Goal: Task Accomplishment & Management: Use online tool/utility

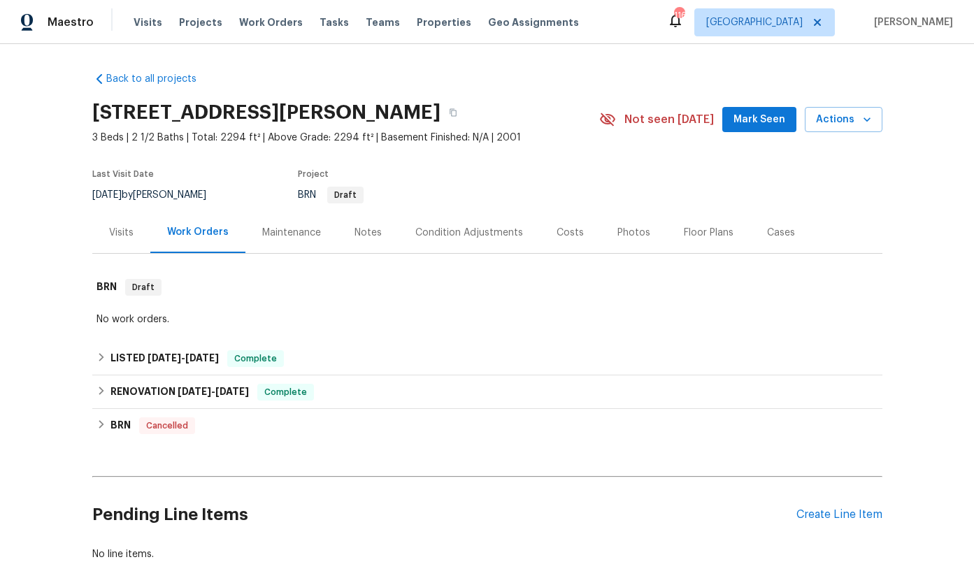
click at [319, 27] on div "Tasks" at bounding box center [333, 22] width 29 height 15
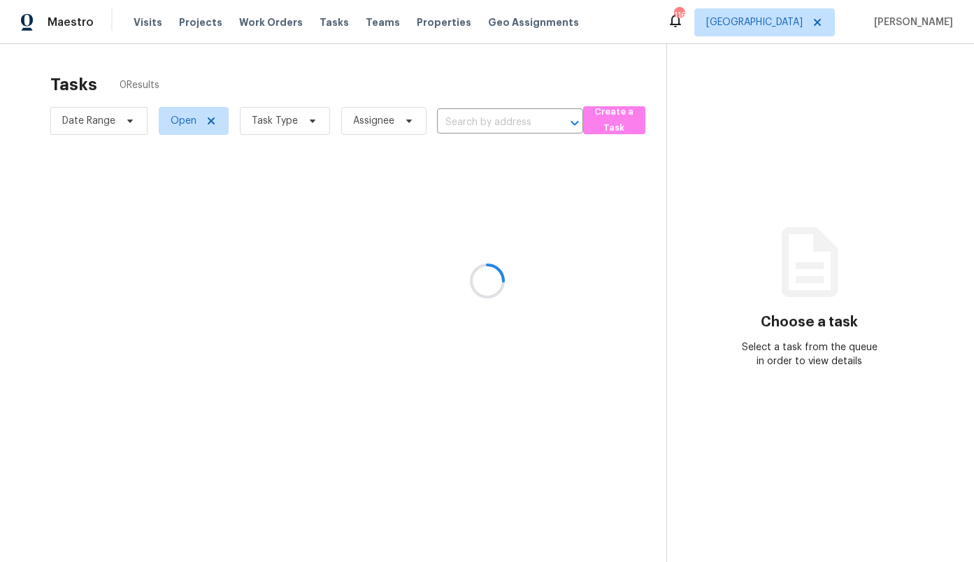
click at [316, 18] on div at bounding box center [487, 281] width 974 height 562
click at [317, 22] on div at bounding box center [487, 281] width 974 height 562
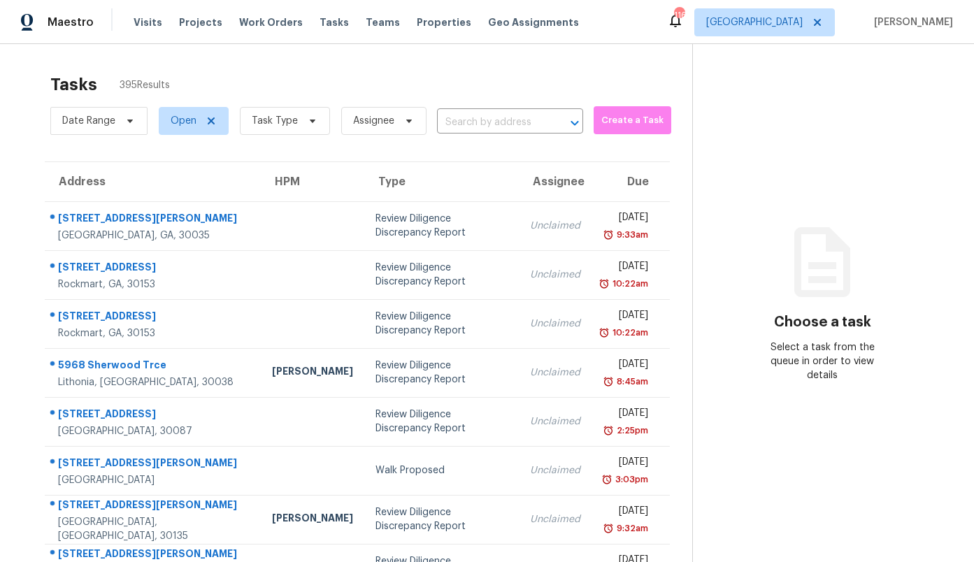
click at [319, 22] on span "Tasks" at bounding box center [333, 22] width 29 height 10
click at [798, 17] on span "[GEOGRAPHIC_DATA]" at bounding box center [754, 22] width 96 height 14
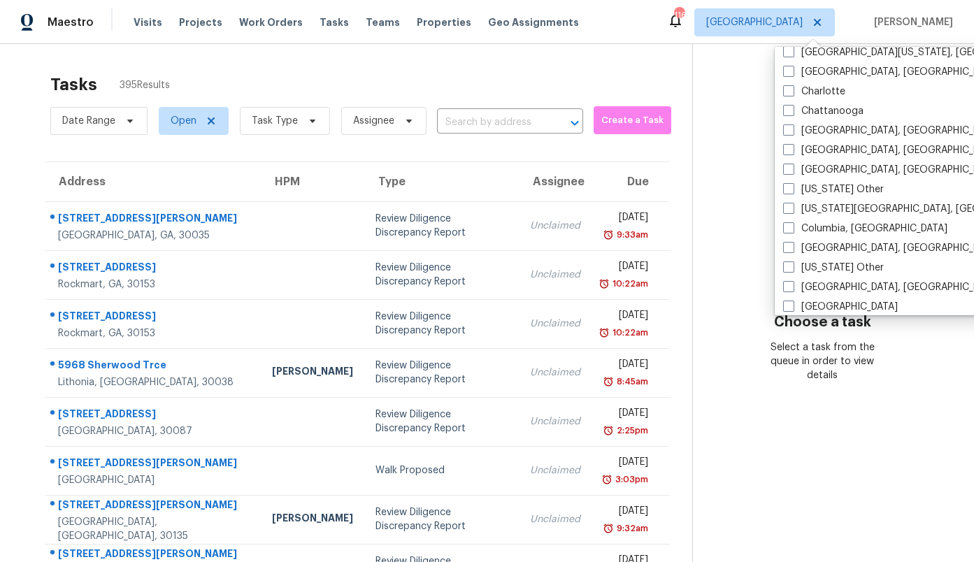
scroll to position [336, 0]
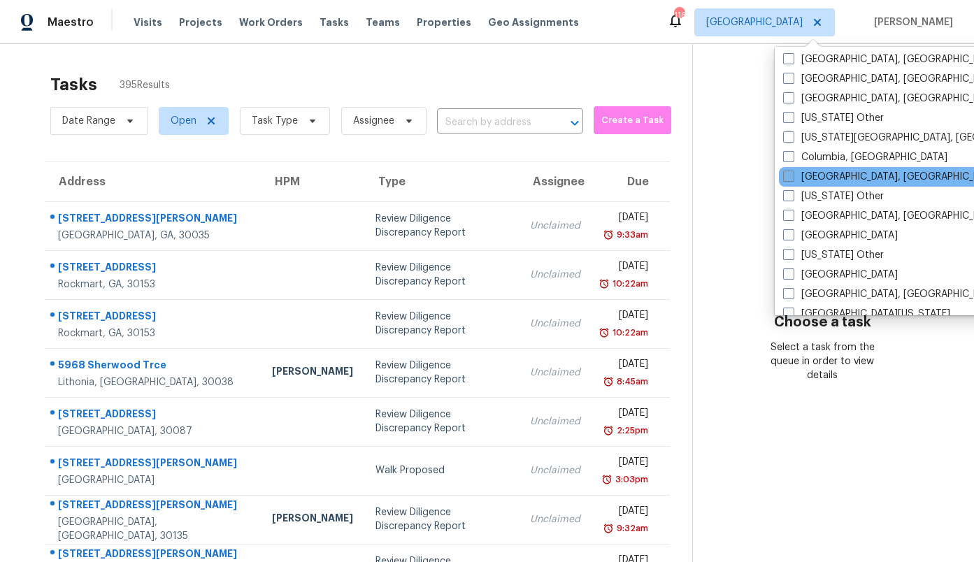
click at [853, 171] on label "[GEOGRAPHIC_DATA], [GEOGRAPHIC_DATA]" at bounding box center [891, 177] width 217 height 14
click at [792, 171] on input "[GEOGRAPHIC_DATA], [GEOGRAPHIC_DATA]" at bounding box center [787, 174] width 9 height 9
checkbox input "true"
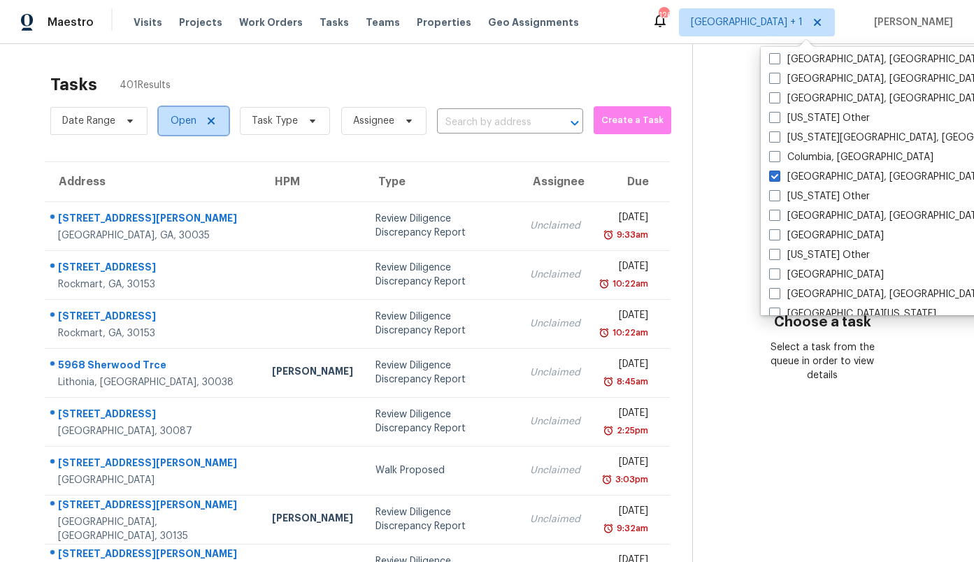
click at [185, 118] on span "Open" at bounding box center [184, 121] width 26 height 14
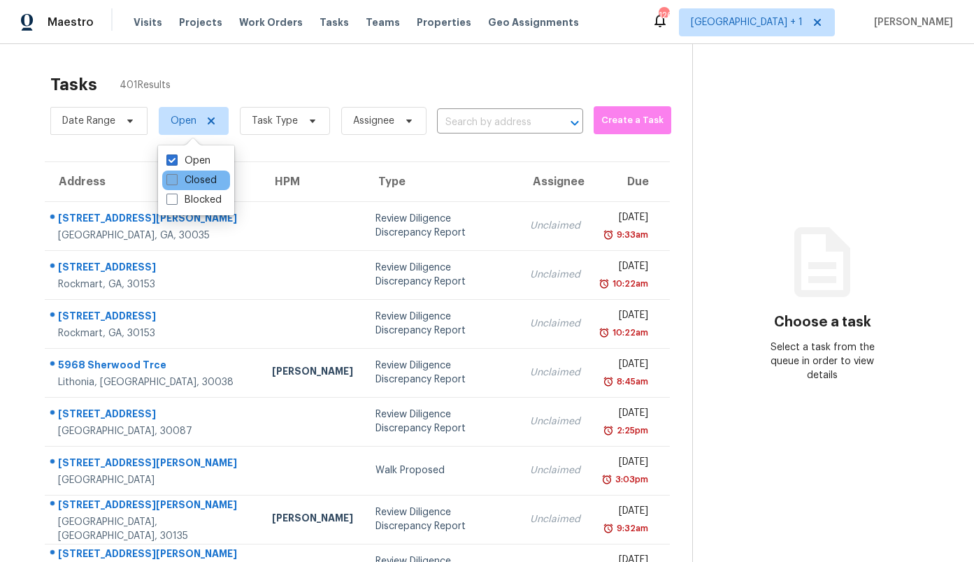
click at [194, 175] on label "Closed" at bounding box center [191, 180] width 50 height 14
click at [175, 175] on input "Closed" at bounding box center [170, 177] width 9 height 9
checkbox input "true"
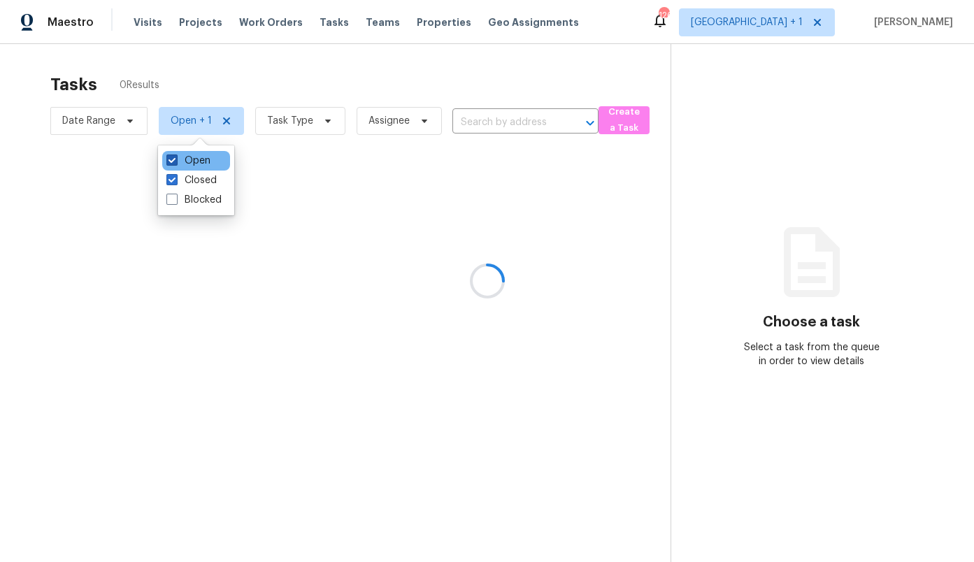
click at [193, 157] on label "Open" at bounding box center [188, 161] width 44 height 14
click at [175, 157] on input "Open" at bounding box center [170, 158] width 9 height 9
checkbox input "false"
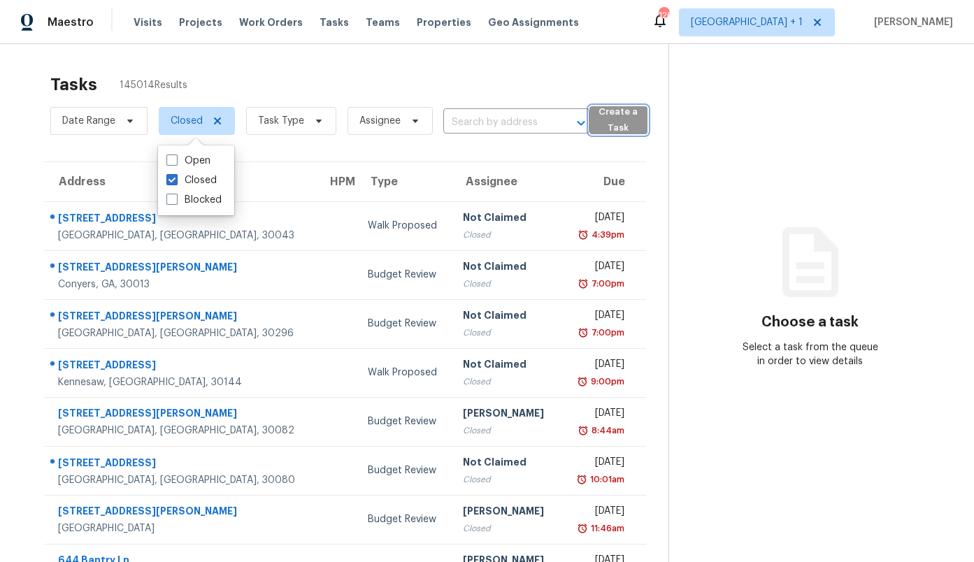
click at [593, 122] on button "Create a Task" at bounding box center [618, 120] width 58 height 28
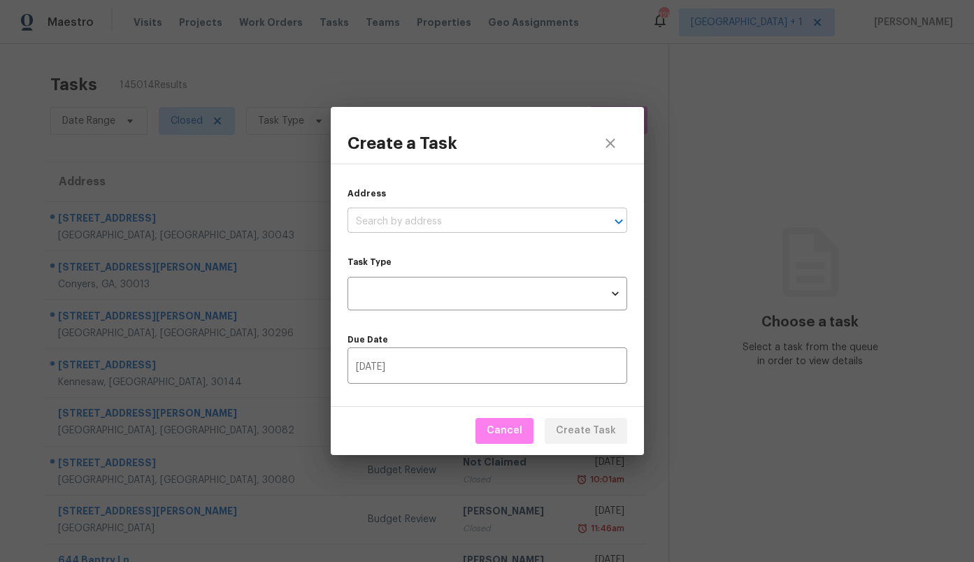
click at [438, 211] on input "text" at bounding box center [467, 222] width 240 height 22
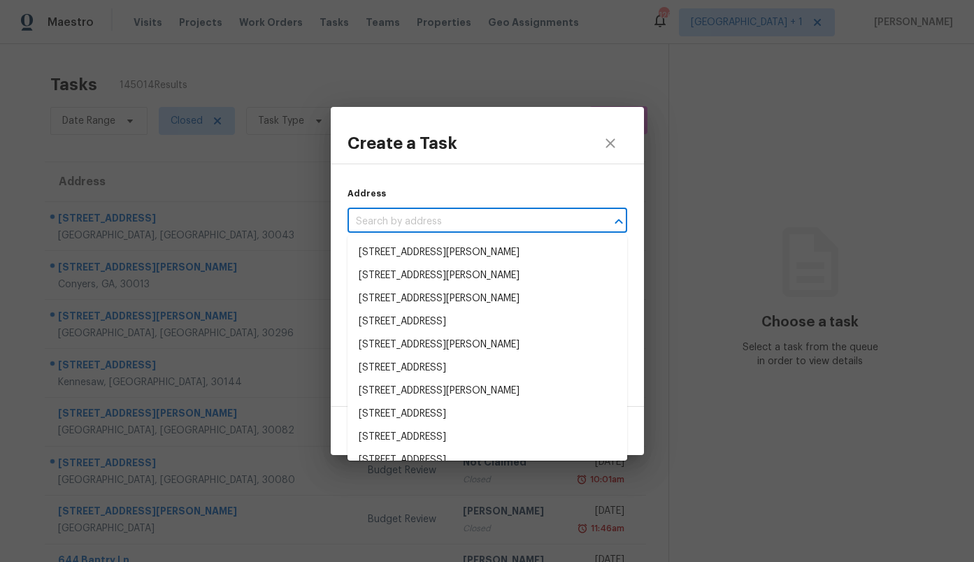
paste input "4148 Elbern Ave, Columbus, OH 43213"
type input "4148 Elbern Ave, Columbus, OH 43213"
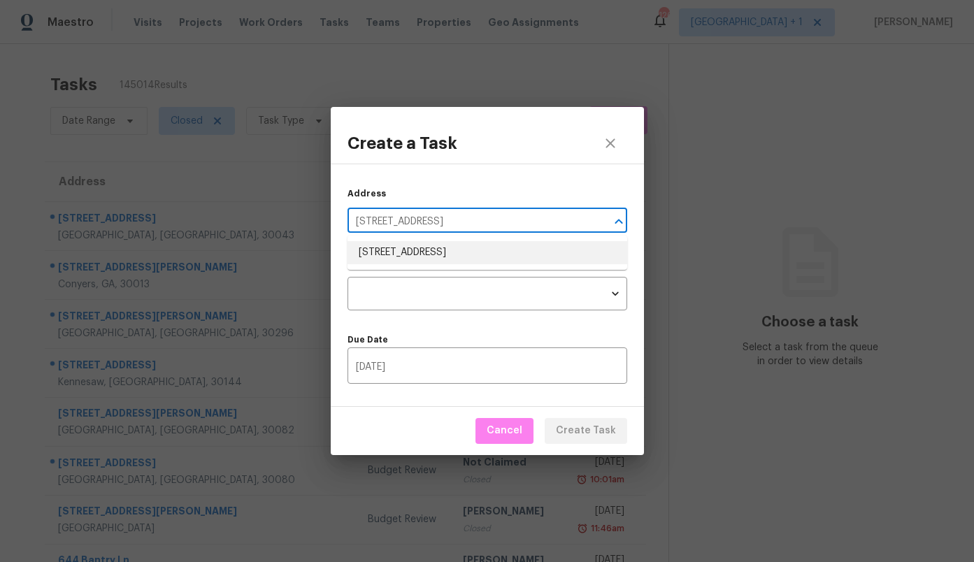
click at [427, 241] on li "4148 Elbern Ave, Columbus, OH 43213" at bounding box center [487, 252] width 280 height 23
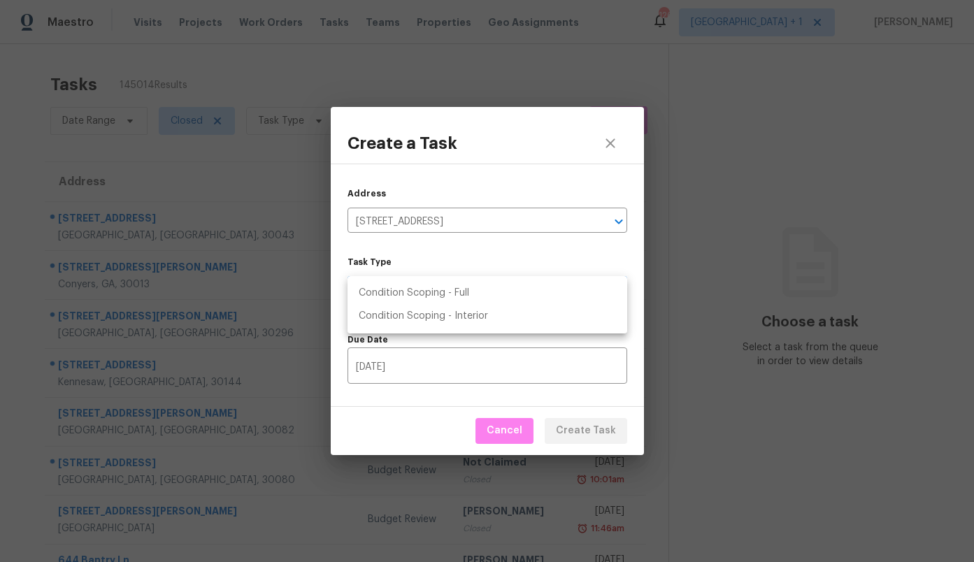
click at [424, 292] on body "Maestro Visits Projects Work Orders Tasks Teams Properties Geo Assignments 126 …" at bounding box center [487, 281] width 974 height 562
click at [427, 294] on li "Condition Scoping - Full" at bounding box center [487, 293] width 280 height 23
type input "virtual_full_assessment"
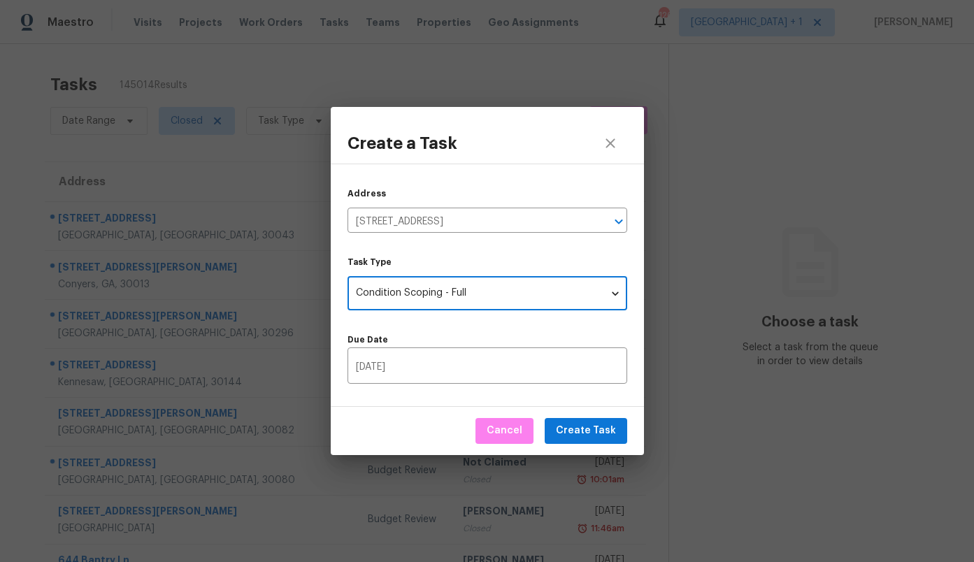
click at [572, 324] on div "Due Date [DATE] ​" at bounding box center [487, 353] width 280 height 62
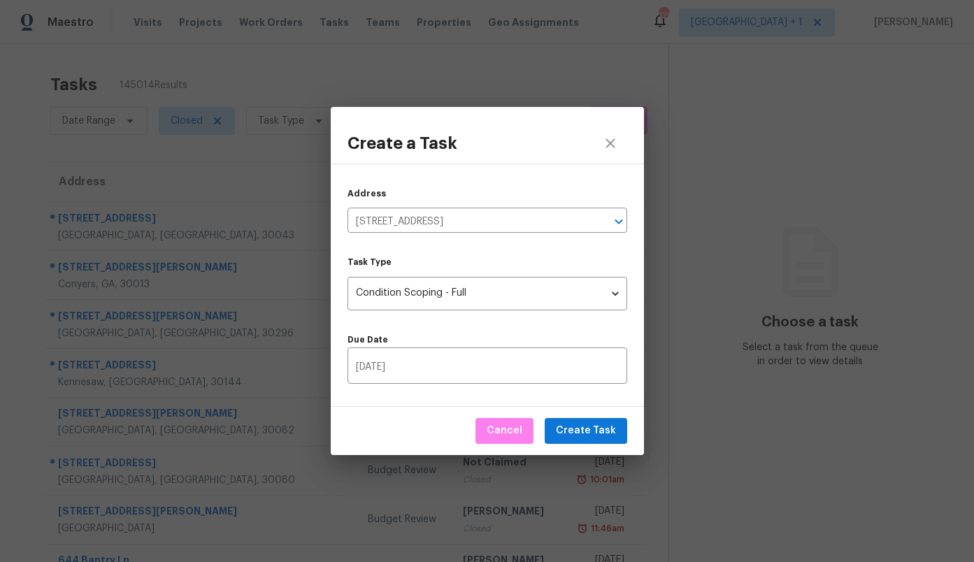
click at [605, 417] on div "Cancel Create Task" at bounding box center [487, 431] width 313 height 48
click at [605, 423] on span "Create Task" at bounding box center [586, 430] width 60 height 17
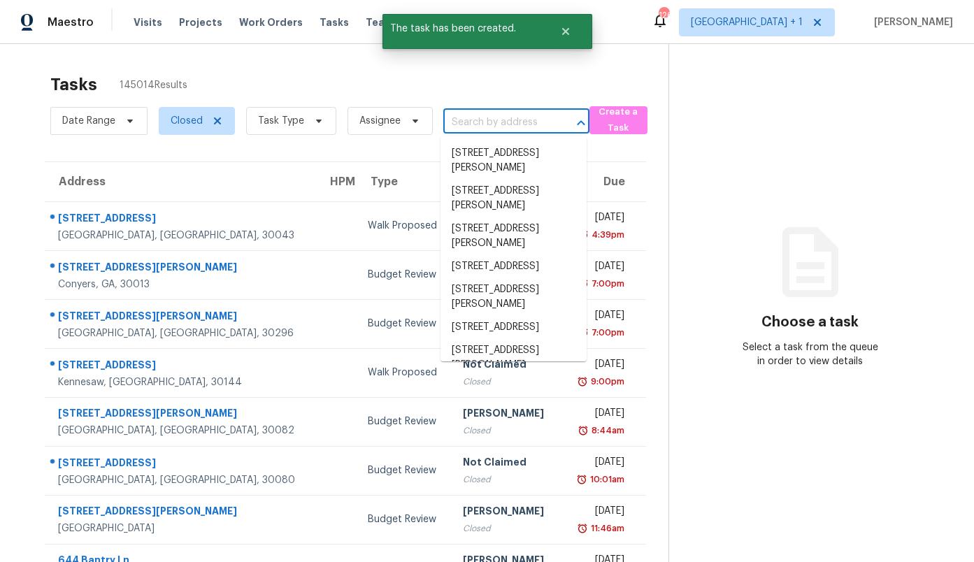
click at [481, 121] on input "text" at bounding box center [496, 123] width 107 height 22
paste input "4148 Elbern Ave, Columbus, OH 43213"
type input "4148 Elbern Ave, Columbus, OH 43213"
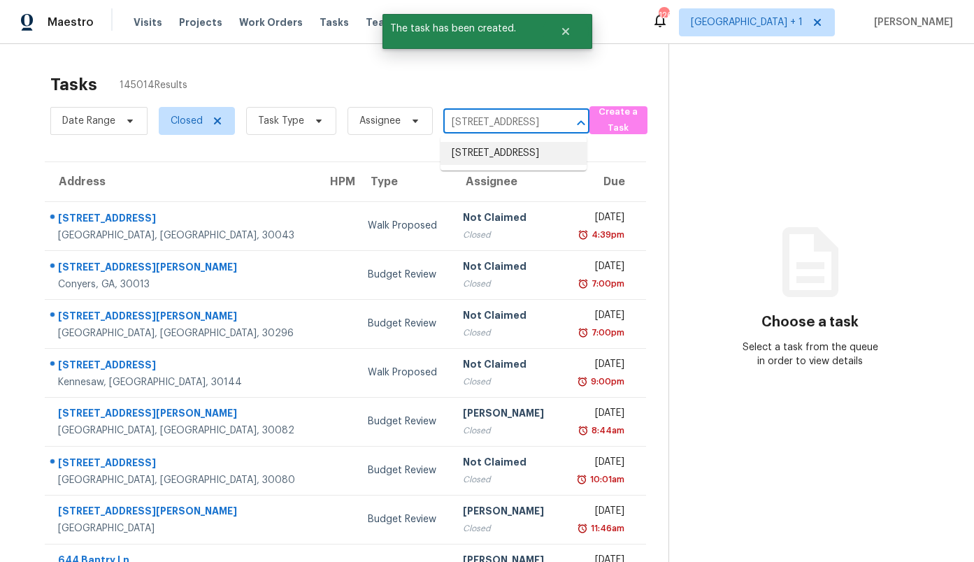
click at [480, 145] on li "4148 Elbern Ave, Columbus, OH 43213" at bounding box center [513, 153] width 146 height 23
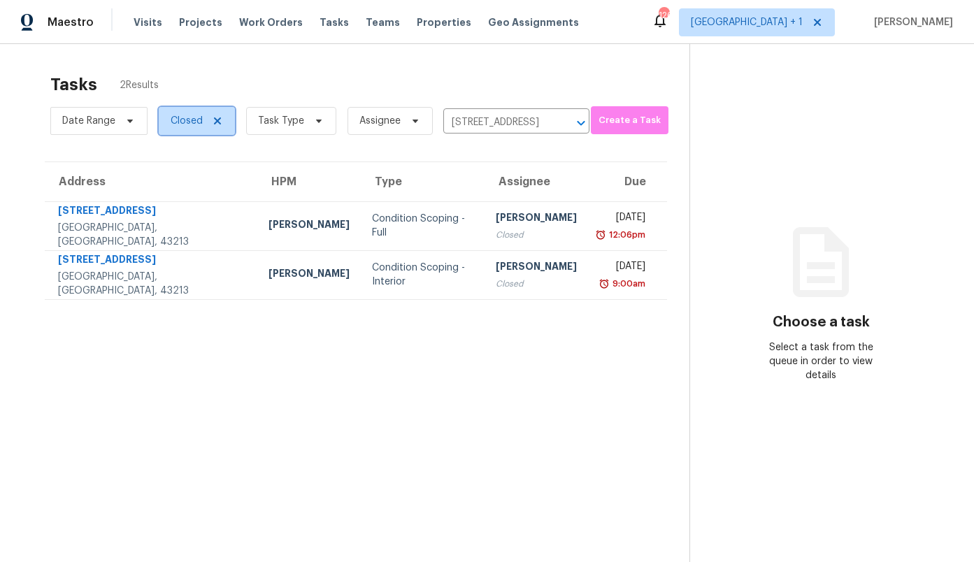
click at [194, 122] on span "Closed" at bounding box center [187, 121] width 32 height 14
click at [199, 183] on label "Open" at bounding box center [188, 180] width 44 height 14
click at [175, 182] on input "Open" at bounding box center [170, 177] width 9 height 9
checkbox input "true"
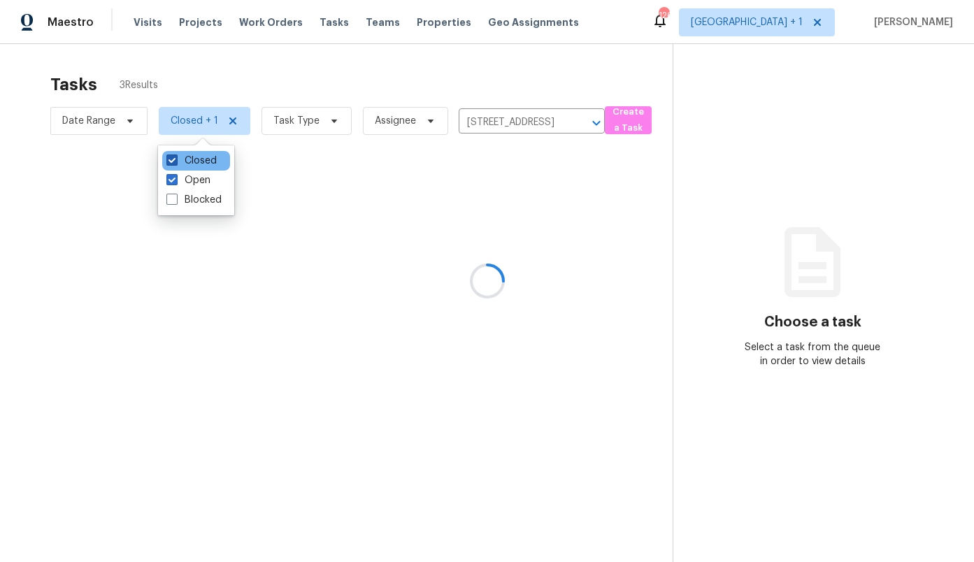
click at [199, 157] on label "Closed" at bounding box center [191, 161] width 50 height 14
click at [175, 157] on input "Closed" at bounding box center [170, 158] width 9 height 9
checkbox input "false"
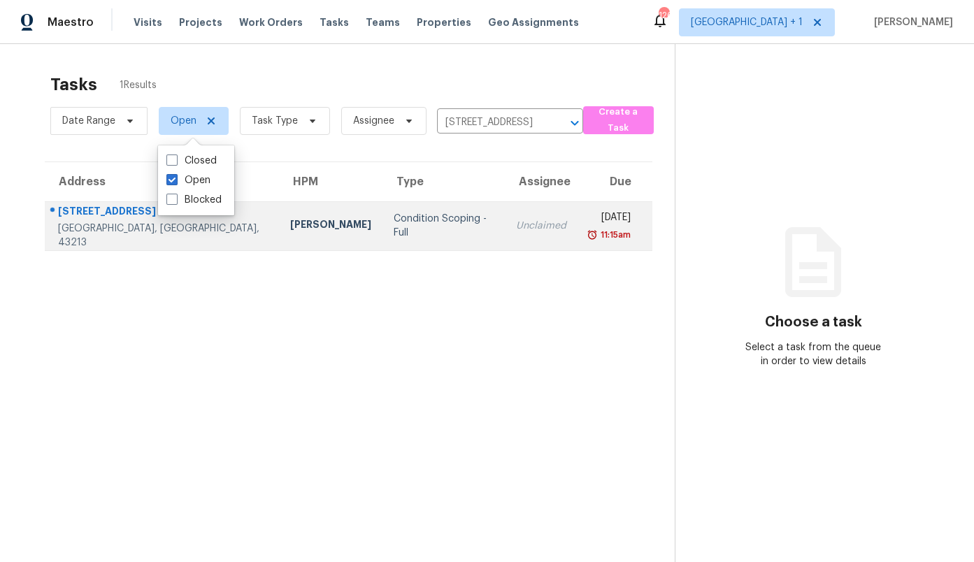
click at [516, 222] on div "Unclaimed" at bounding box center [541, 226] width 50 height 14
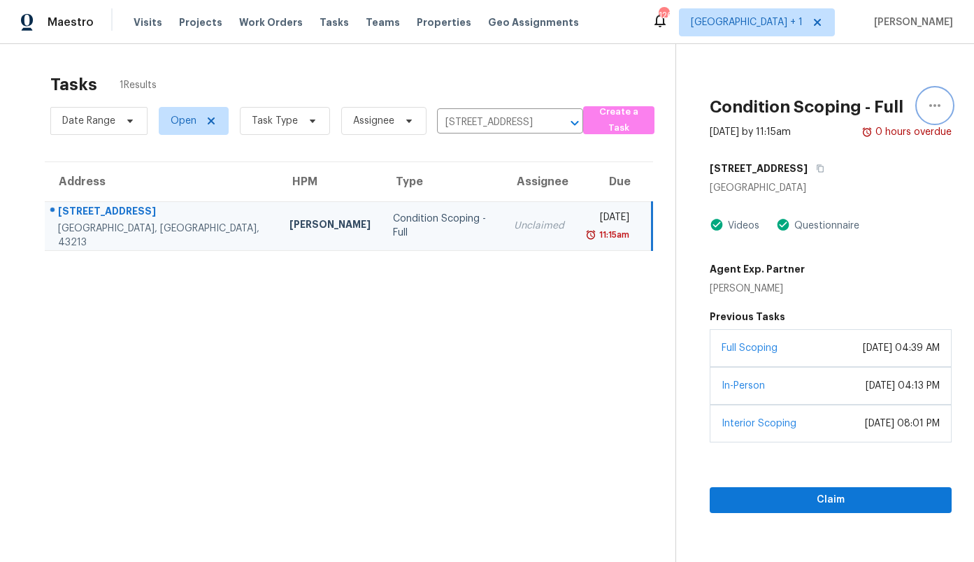
click at [935, 106] on icon "button" at bounding box center [934, 105] width 17 height 17
click at [868, 85] on div "Cancel this task" at bounding box center [854, 87] width 109 height 14
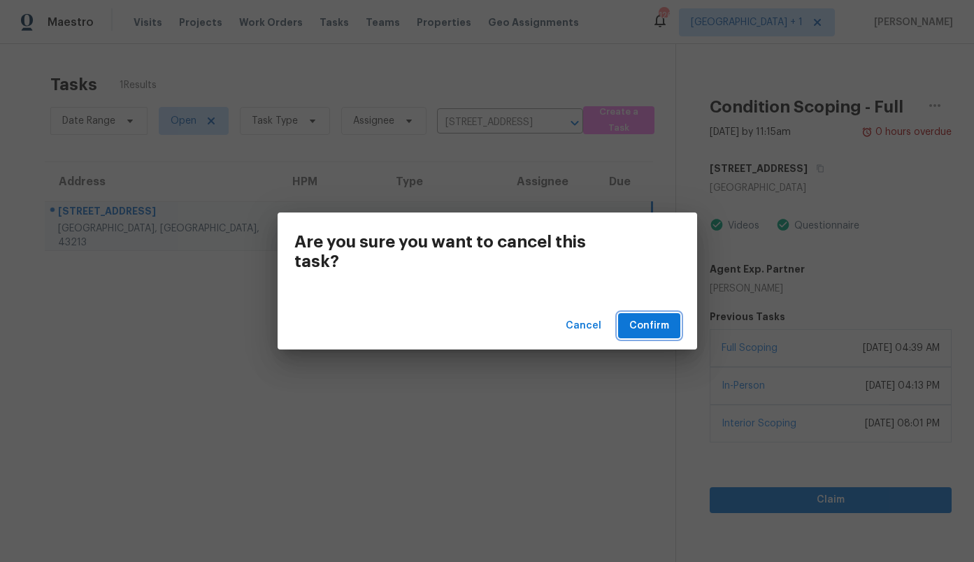
click at [655, 332] on span "Confirm" at bounding box center [649, 325] width 40 height 17
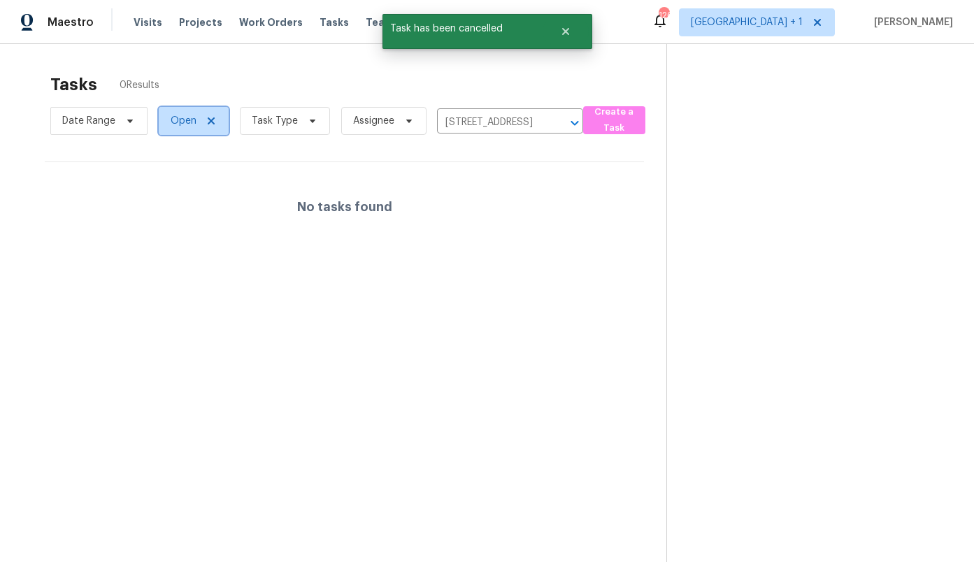
click at [186, 124] on span "Open" at bounding box center [184, 121] width 26 height 14
click at [197, 184] on label "Closed" at bounding box center [191, 180] width 50 height 14
click at [175, 182] on input "Closed" at bounding box center [170, 177] width 9 height 9
checkbox input "true"
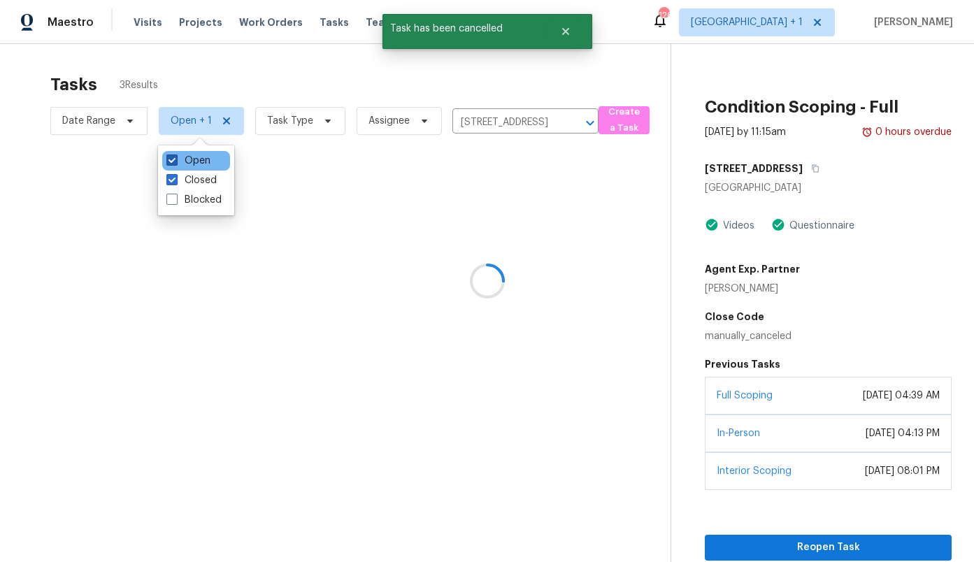
click at [194, 160] on label "Open" at bounding box center [188, 161] width 44 height 14
click at [175, 160] on input "Open" at bounding box center [170, 158] width 9 height 9
checkbox input "false"
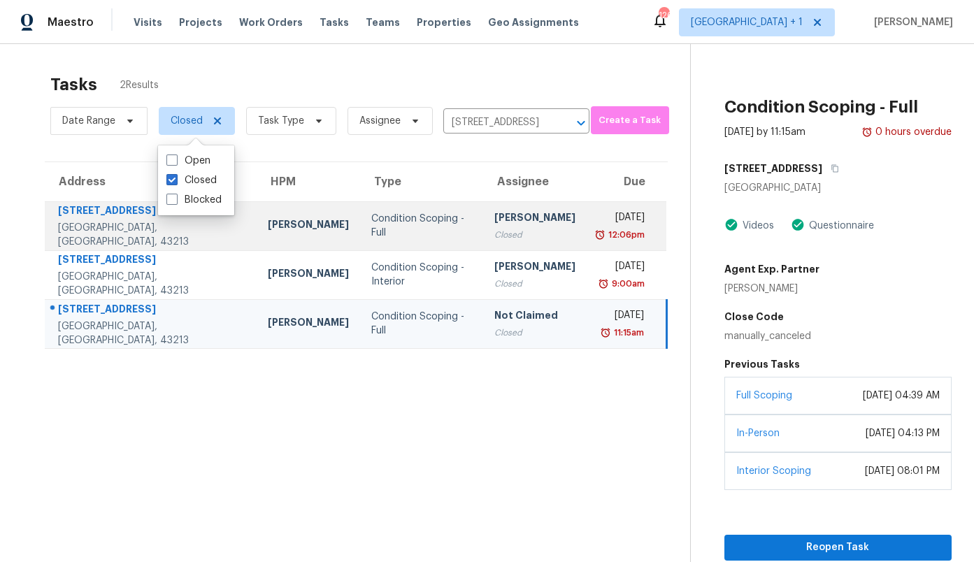
click at [587, 237] on td "Mon, Sep 15th 2025 12:06pm" at bounding box center [627, 225] width 80 height 49
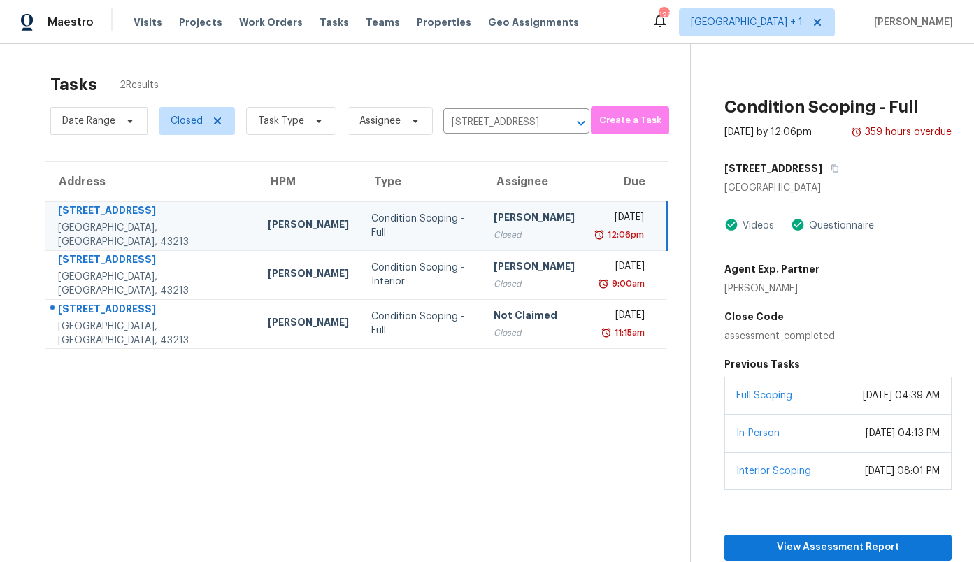
scroll to position [69, 0]
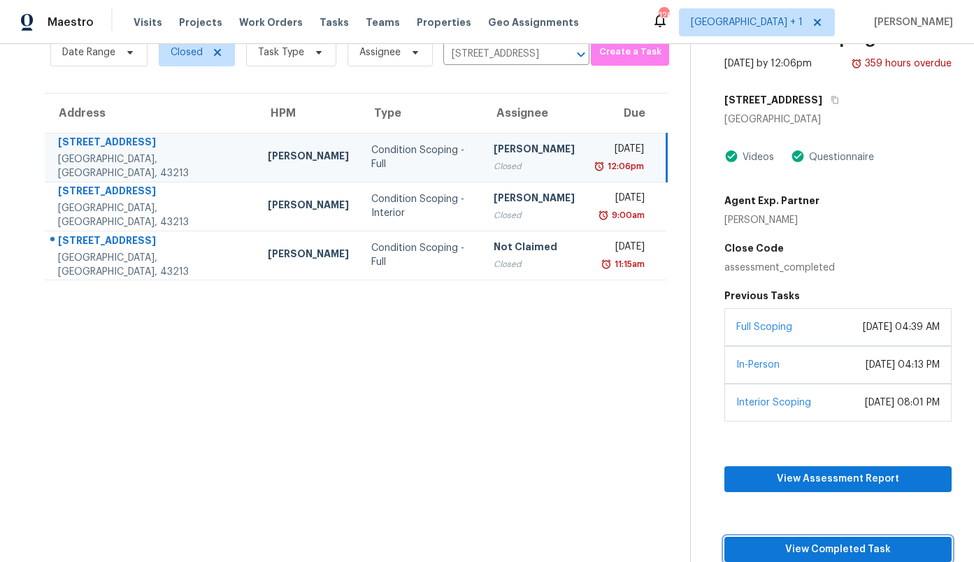
click at [802, 547] on span "View Completed Task" at bounding box center [837, 549] width 205 height 17
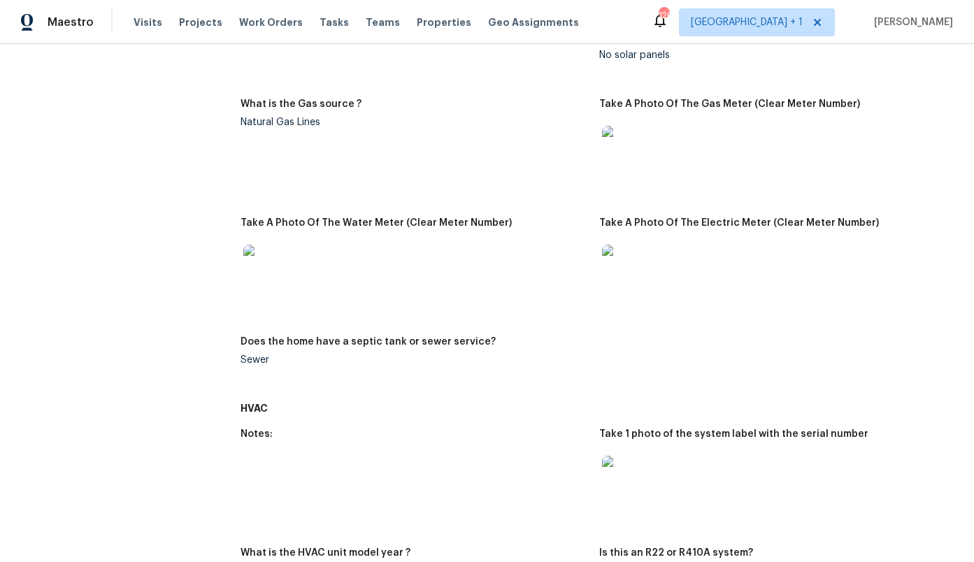
scroll to position [389, 0]
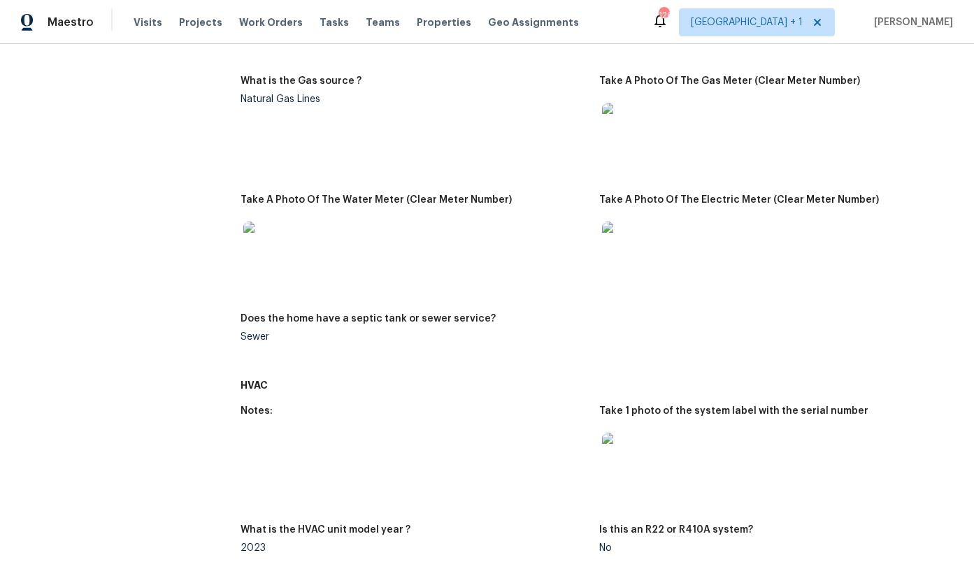
click at [628, 237] on img at bounding box center [624, 244] width 45 height 45
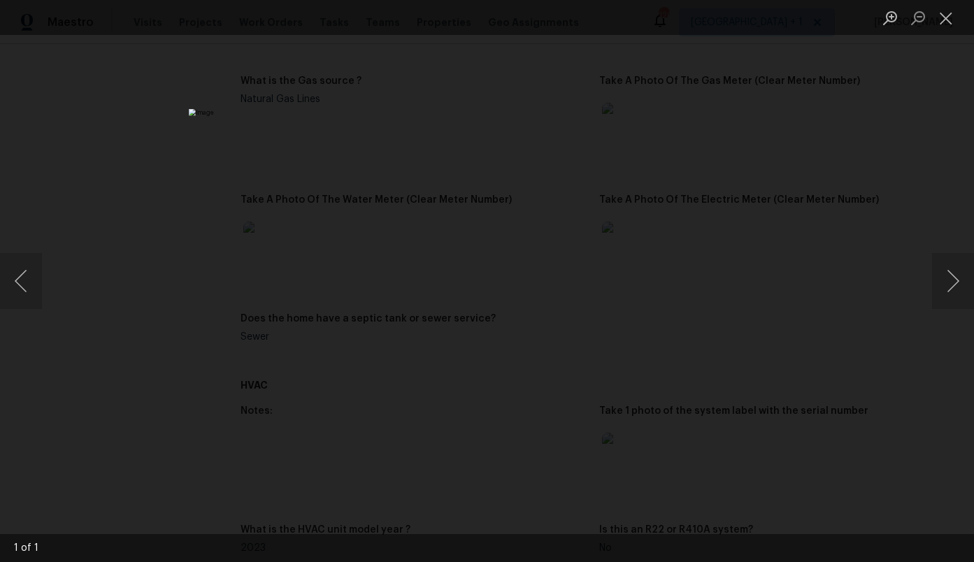
click at [707, 256] on div "Lightbox" at bounding box center [487, 281] width 974 height 562
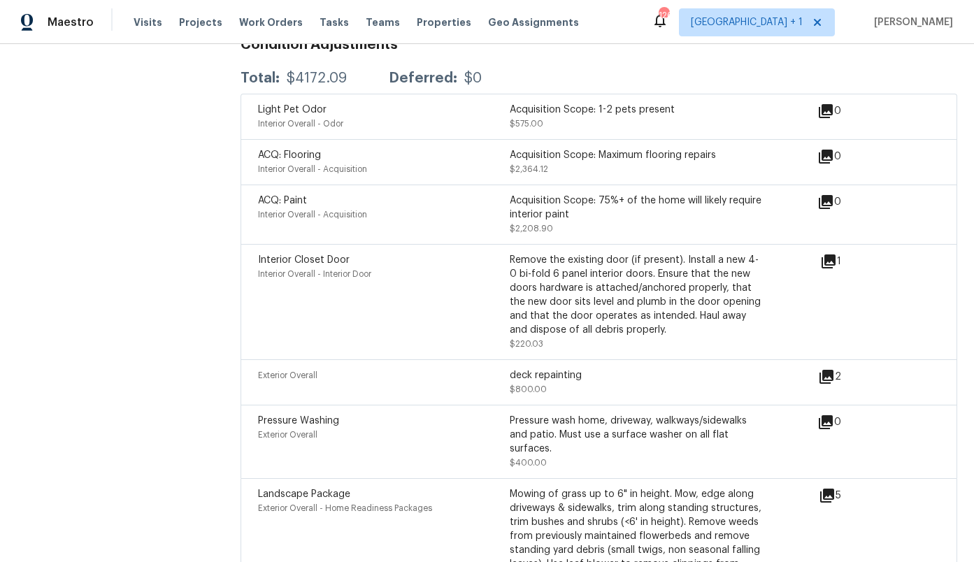
scroll to position [1846, 0]
click at [676, 147] on div "Acquisition Scope: Maximum flooring repairs" at bounding box center [636, 154] width 252 height 14
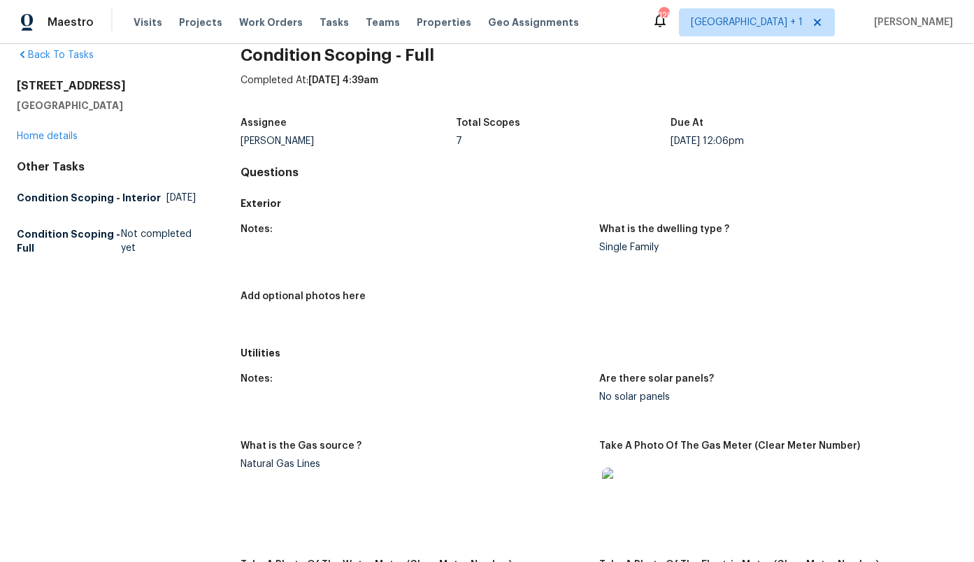
scroll to position [0, 0]
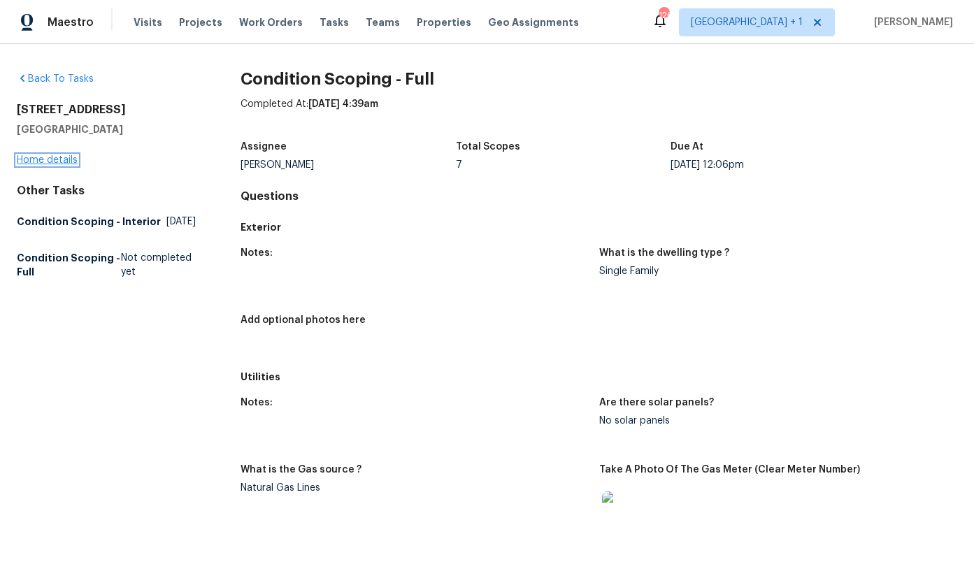
click at [38, 160] on link "Home details" at bounding box center [47, 160] width 61 height 10
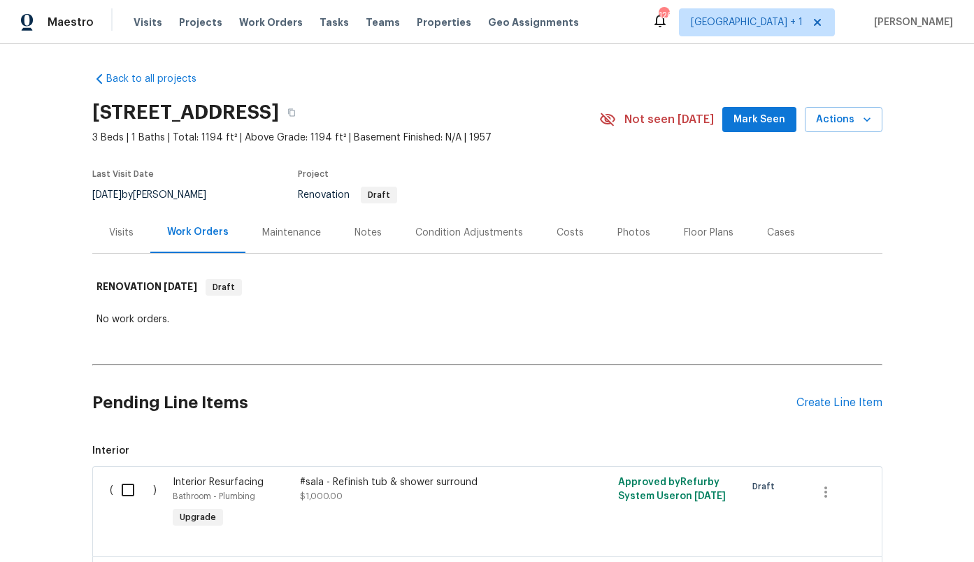
scroll to position [12, 0]
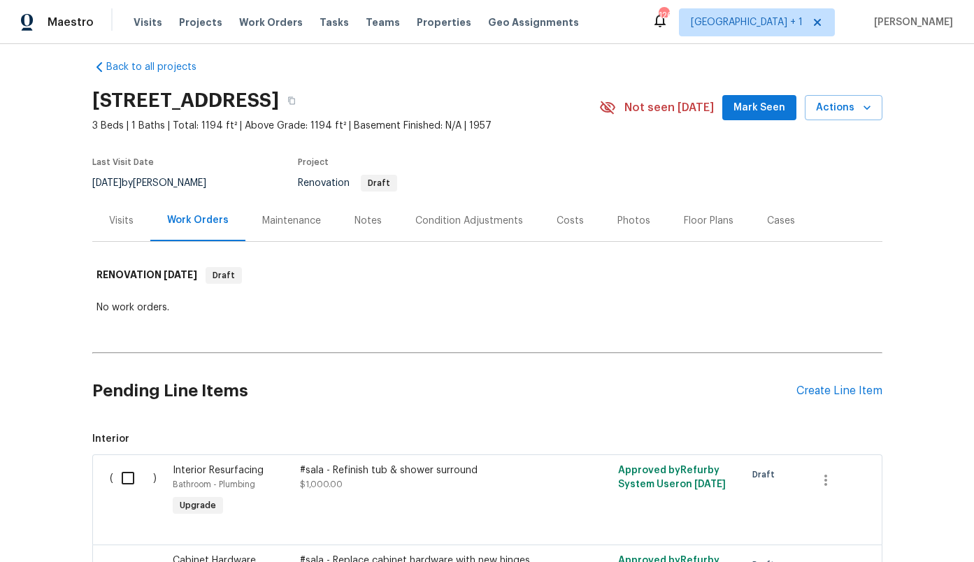
click at [124, 220] on div "Visits" at bounding box center [121, 221] width 24 height 14
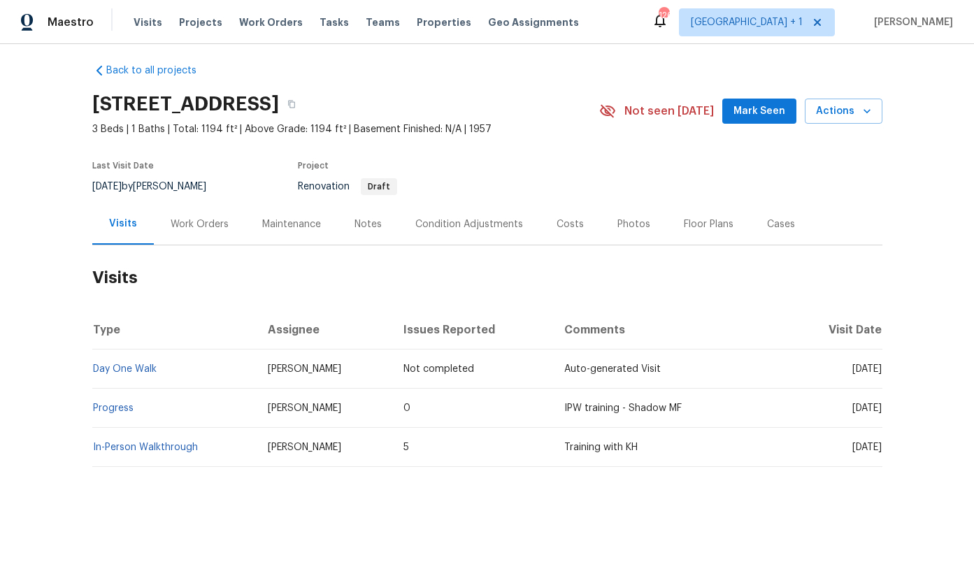
scroll to position [8, 0]
click at [164, 450] on link "In-Person Walkthrough" at bounding box center [145, 448] width 105 height 10
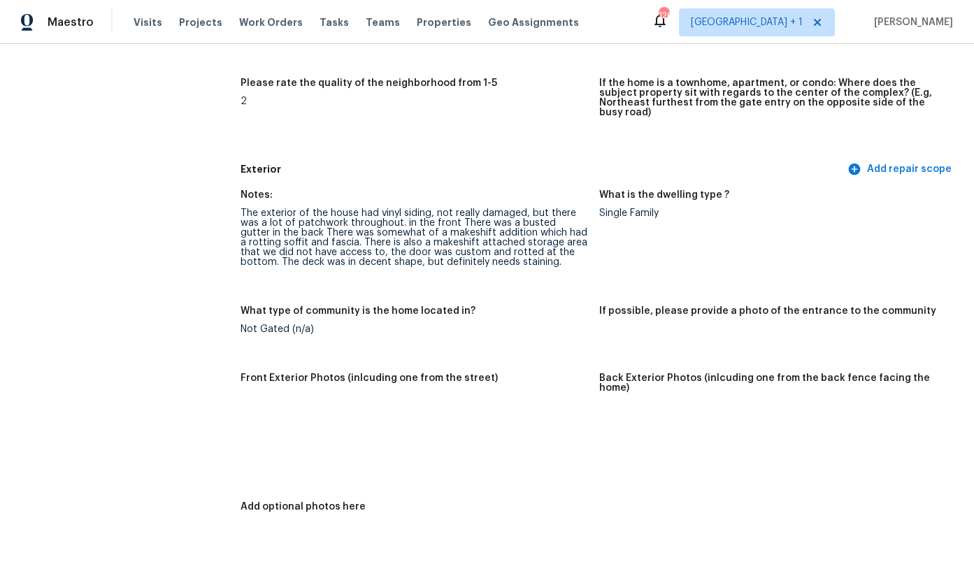
scroll to position [453, 0]
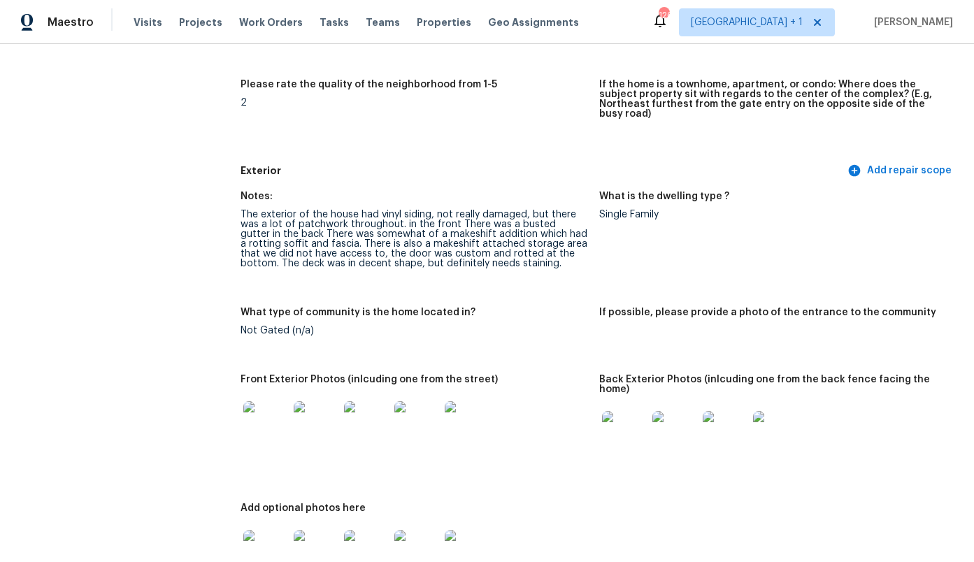
click at [264, 404] on img at bounding box center [265, 423] width 45 height 45
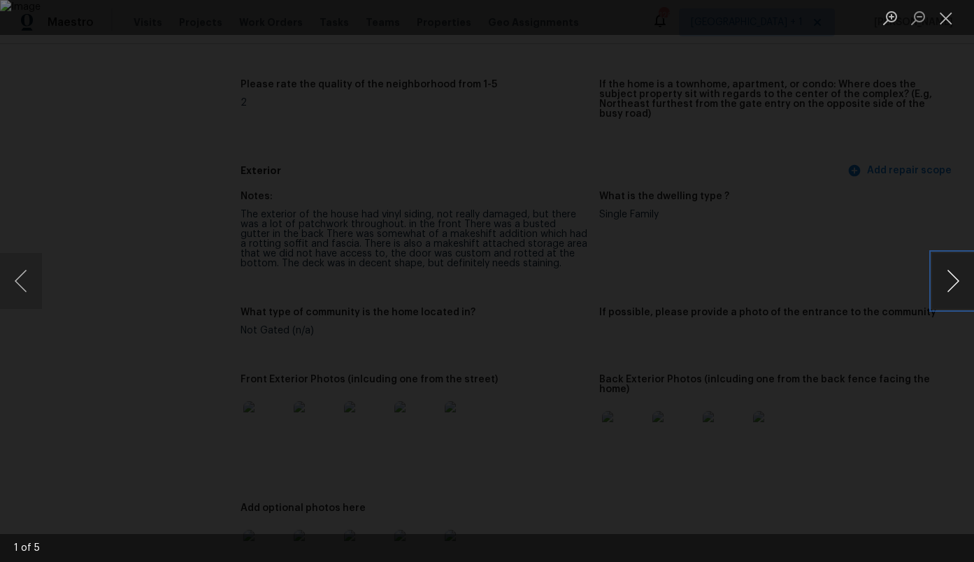
click at [935, 273] on button "Next image" at bounding box center [953, 281] width 42 height 56
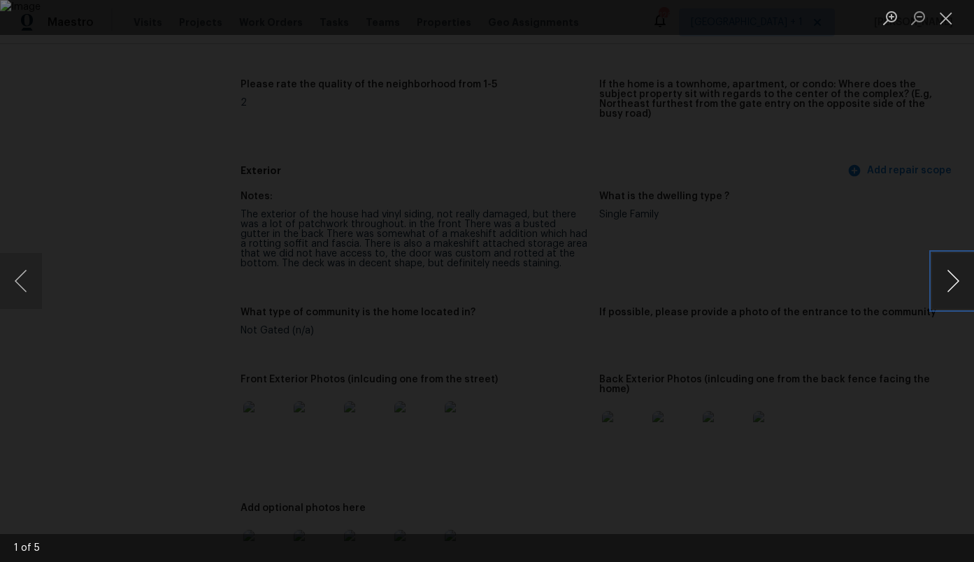
click at [935, 273] on button "Next image" at bounding box center [953, 281] width 42 height 56
click at [900, 202] on div "Lightbox" at bounding box center [487, 281] width 974 height 562
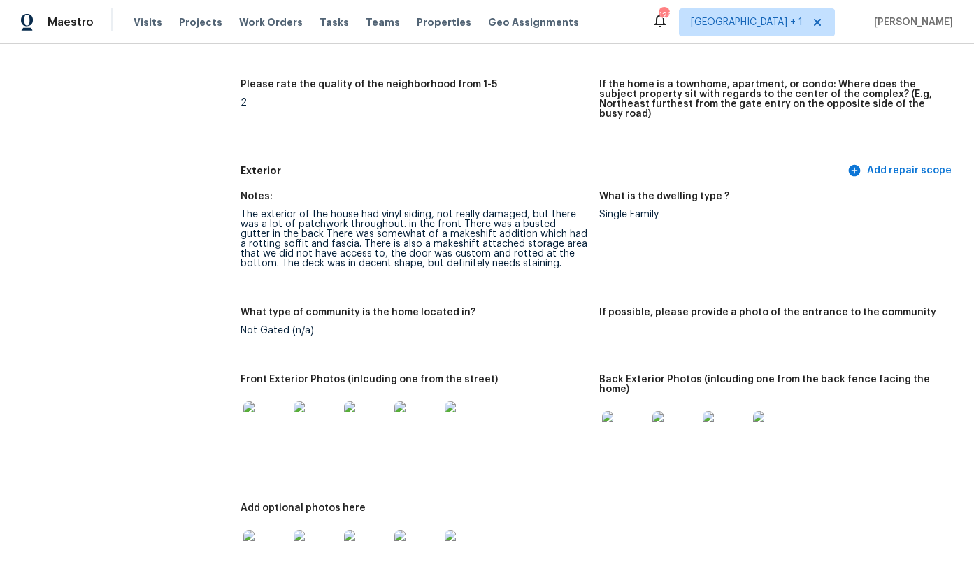
click at [619, 411] on img at bounding box center [624, 433] width 45 height 45
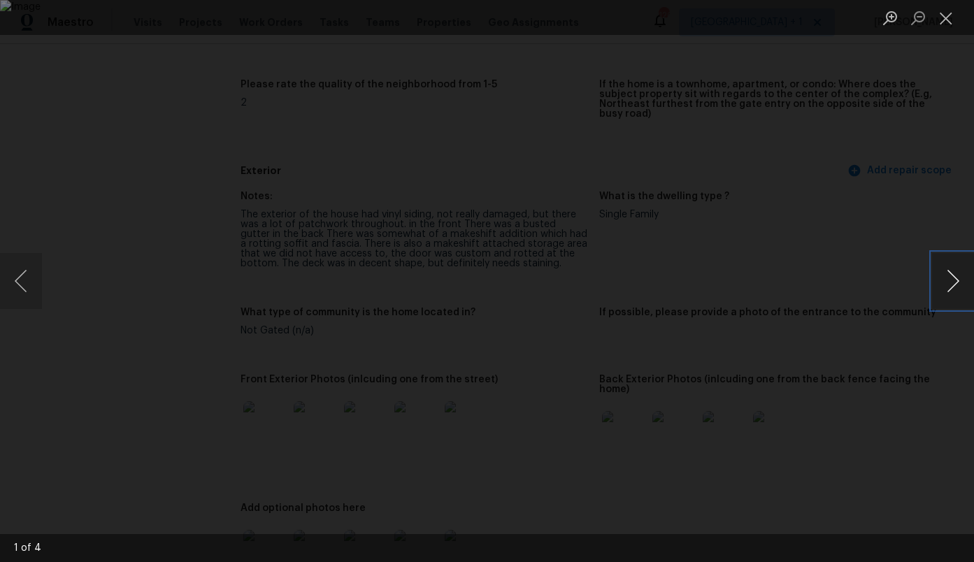
click at [947, 273] on button "Next image" at bounding box center [953, 281] width 42 height 56
click at [947, 271] on button "Next image" at bounding box center [953, 281] width 42 height 56
click at [930, 190] on div "Lightbox" at bounding box center [487, 281] width 974 height 562
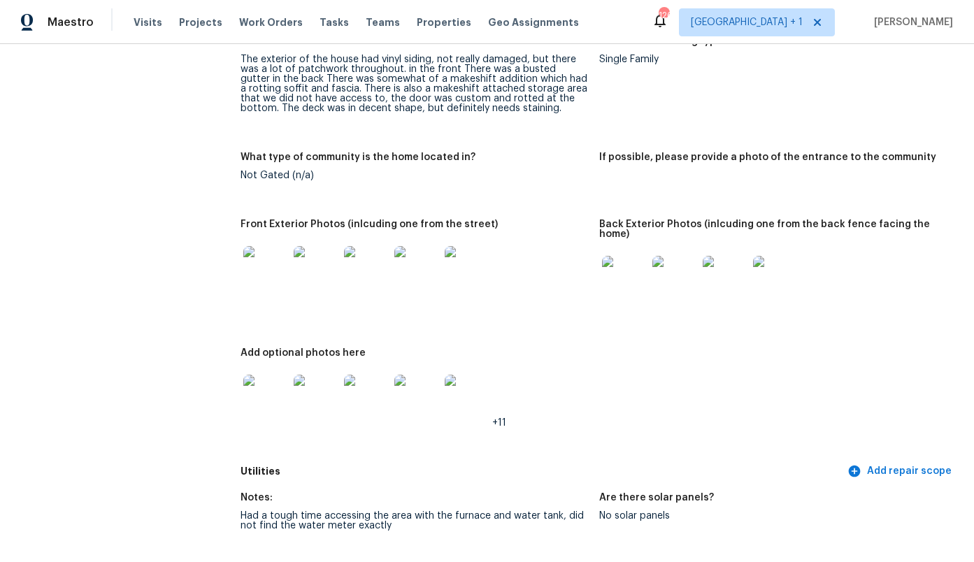
scroll to position [645, 0]
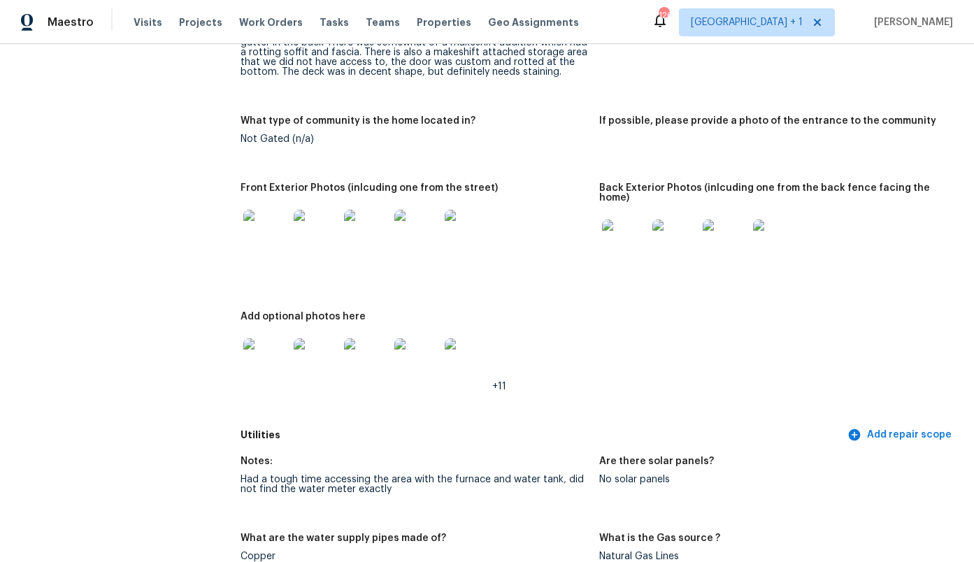
click at [273, 338] on img at bounding box center [265, 360] width 45 height 45
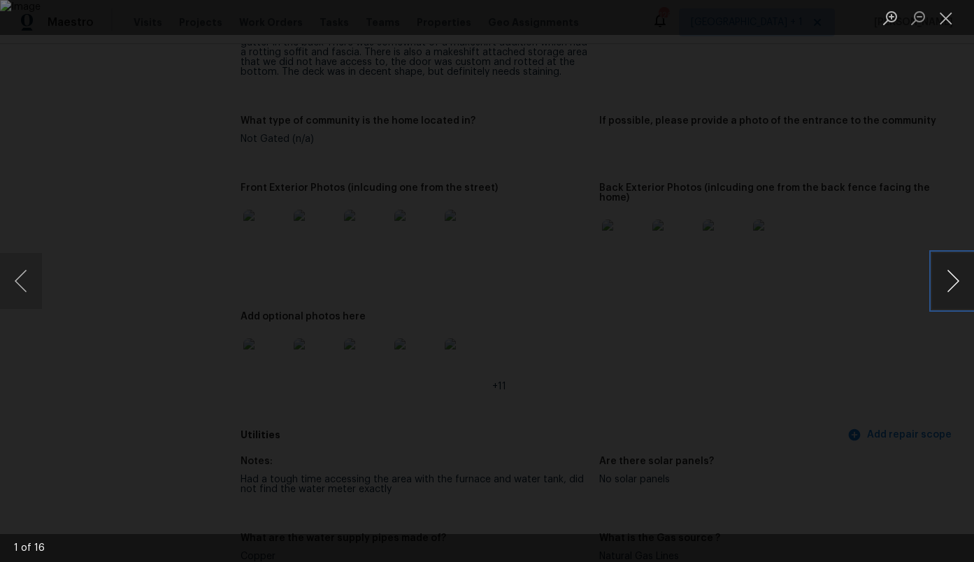
click at [951, 292] on button "Next image" at bounding box center [953, 281] width 42 height 56
click at [951, 291] on button "Next image" at bounding box center [953, 281] width 42 height 56
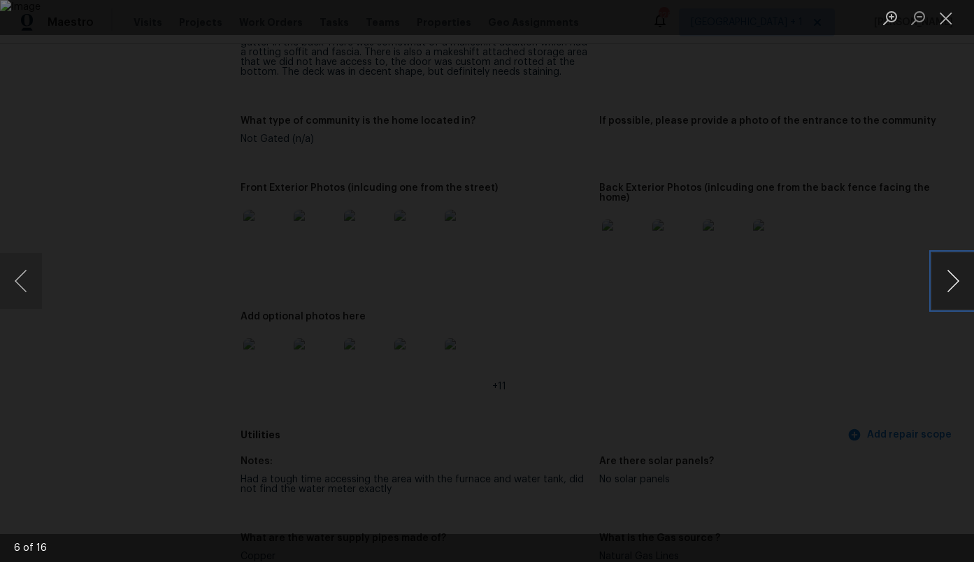
click at [951, 291] on button "Next image" at bounding box center [953, 281] width 42 height 56
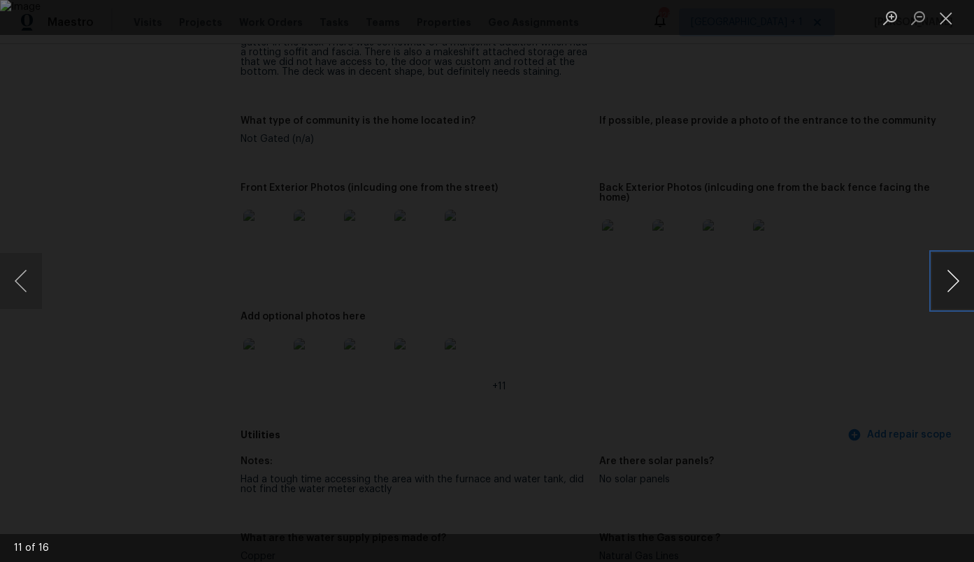
click at [951, 291] on button "Next image" at bounding box center [953, 281] width 42 height 56
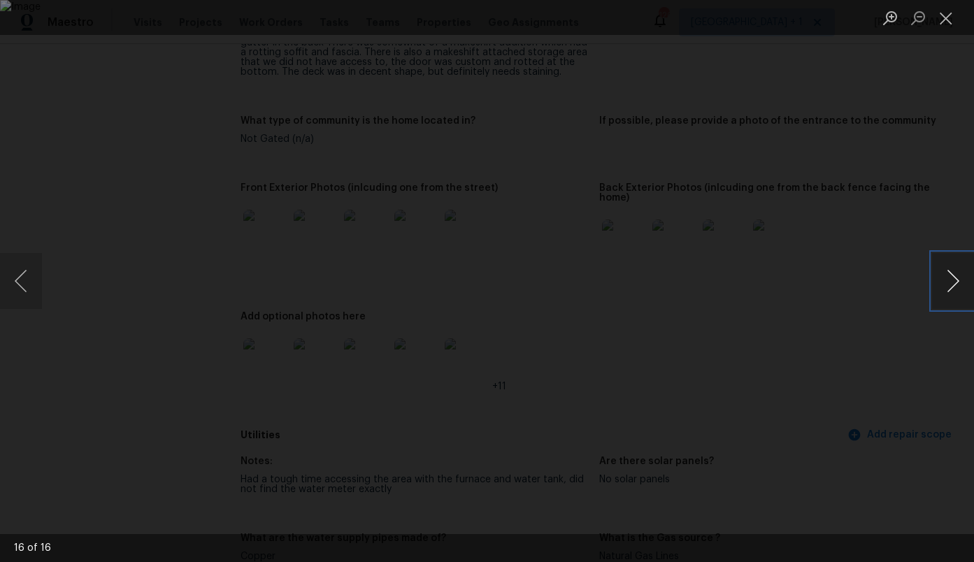
click at [951, 291] on button "Next image" at bounding box center [953, 281] width 42 height 56
click at [933, 187] on div "Lightbox" at bounding box center [487, 281] width 974 height 562
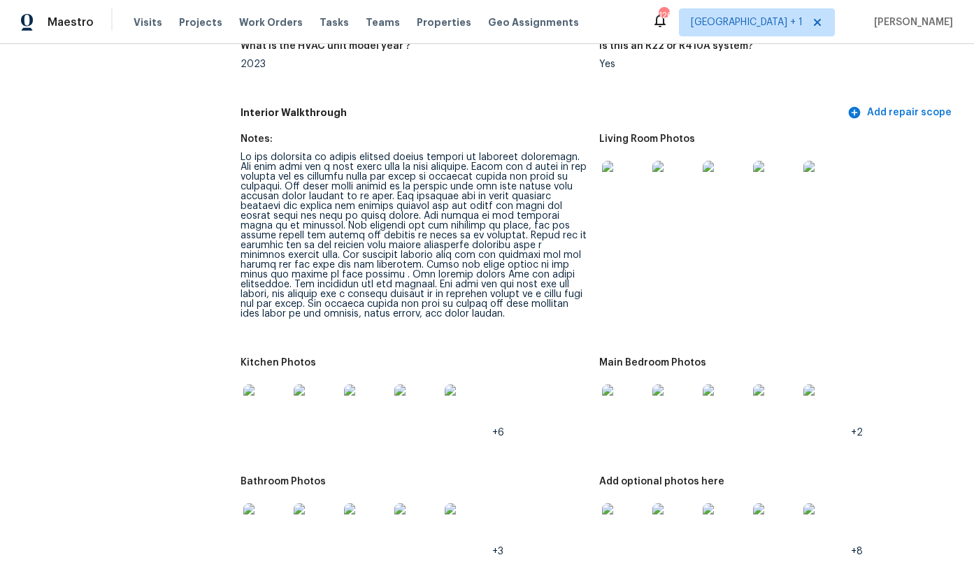
scroll to position [1590, 0]
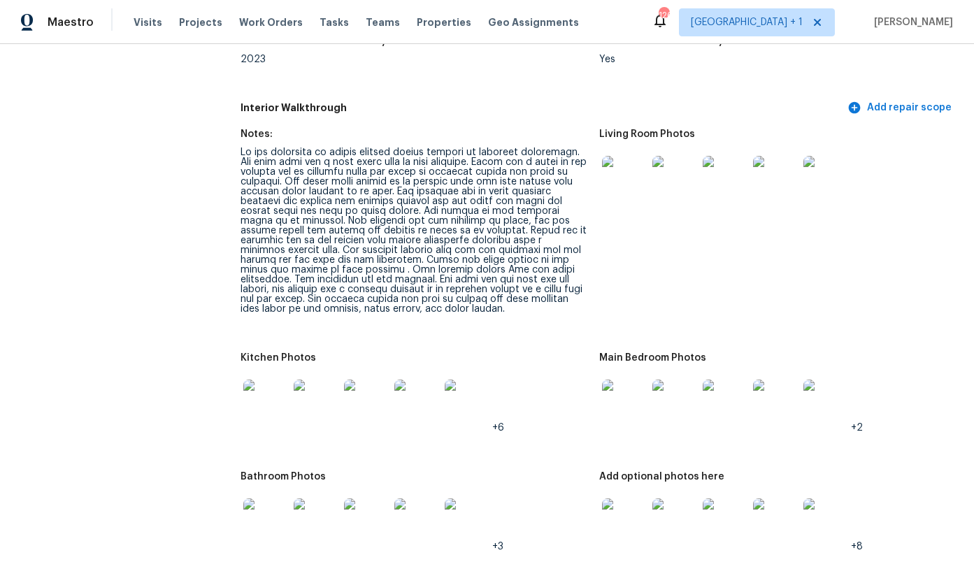
click at [631, 156] on img at bounding box center [624, 178] width 45 height 45
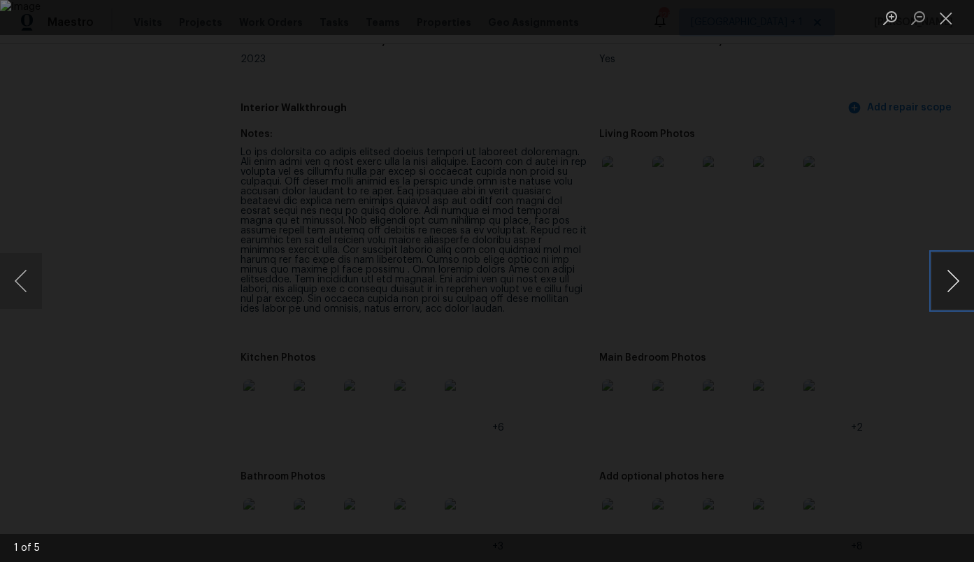
click at [960, 288] on button "Next image" at bounding box center [953, 281] width 42 height 56
click at [958, 288] on button "Next image" at bounding box center [953, 281] width 42 height 56
click at [909, 164] on div "Lightbox" at bounding box center [487, 281] width 974 height 562
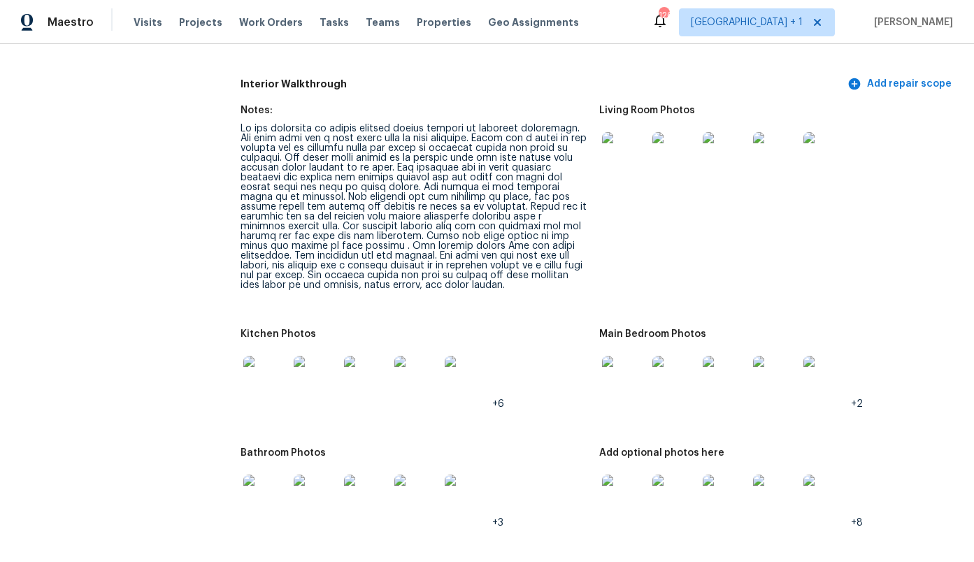
scroll to position [1615, 0]
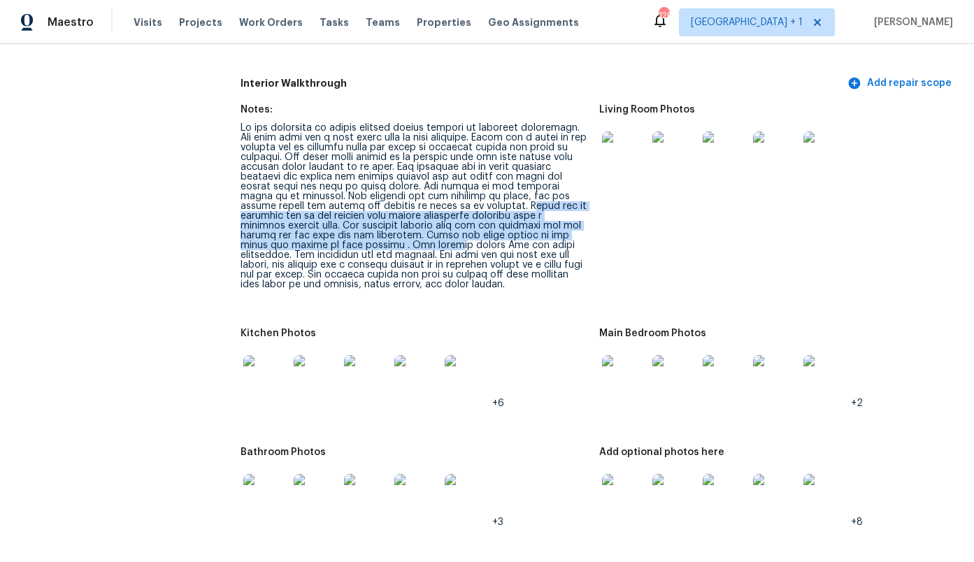
drag, startPoint x: 471, startPoint y: 175, endPoint x: 323, endPoint y: 211, distance: 152.4
click at [323, 211] on div at bounding box center [413, 206] width 347 height 166
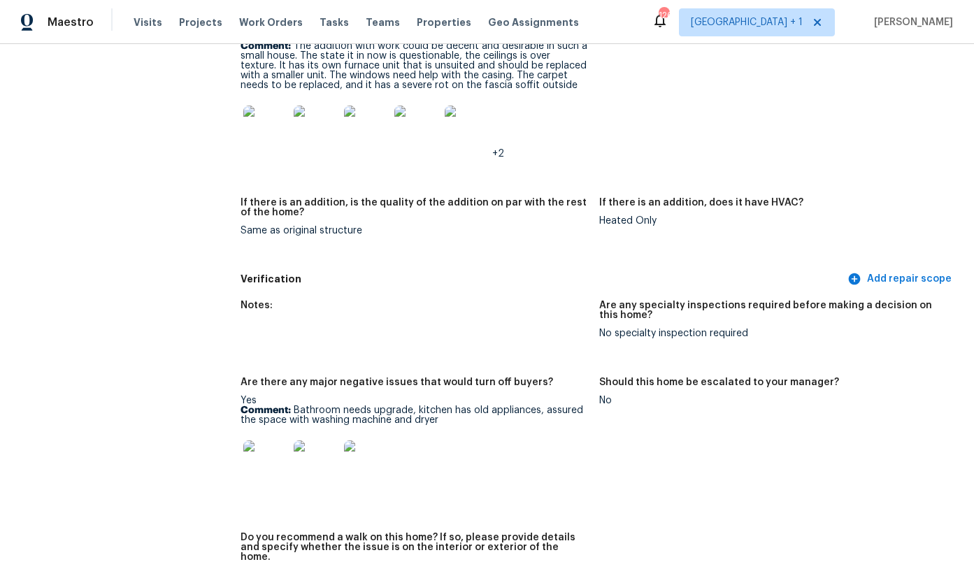
scroll to position [3358, 0]
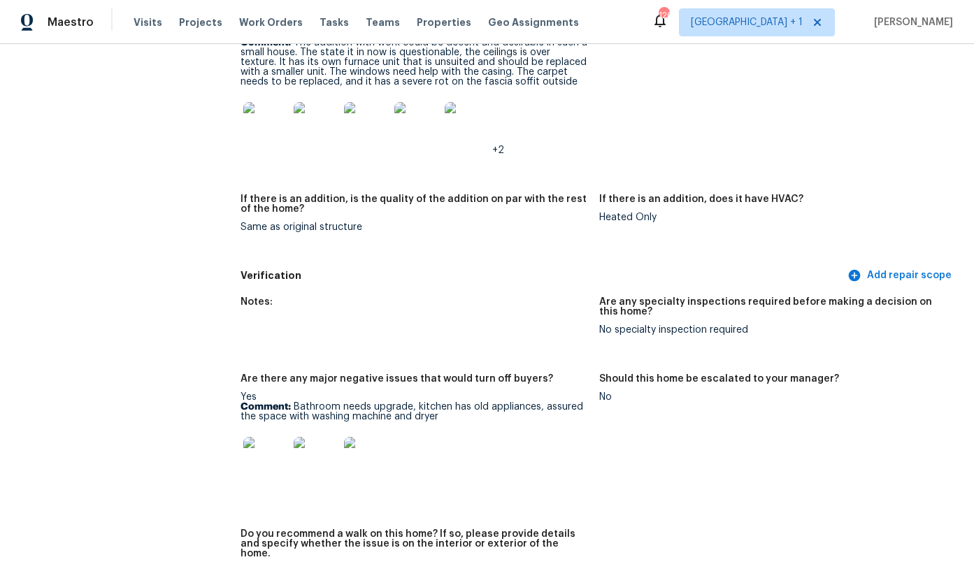
click at [265, 102] on img at bounding box center [265, 124] width 45 height 45
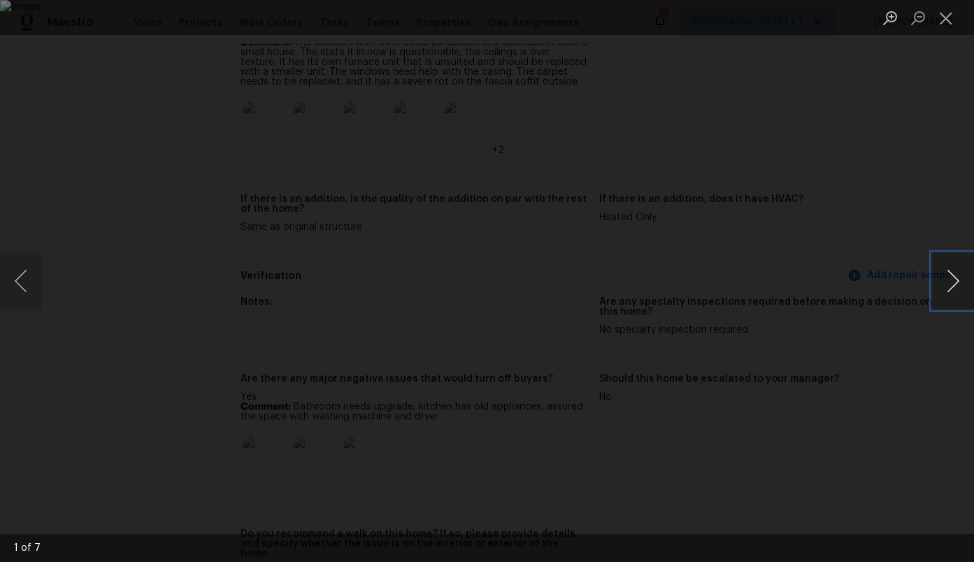
click at [946, 274] on button "Next image" at bounding box center [953, 281] width 42 height 56
click at [947, 275] on button "Next image" at bounding box center [953, 281] width 42 height 56
click at [947, 271] on button "Next image" at bounding box center [953, 281] width 42 height 56
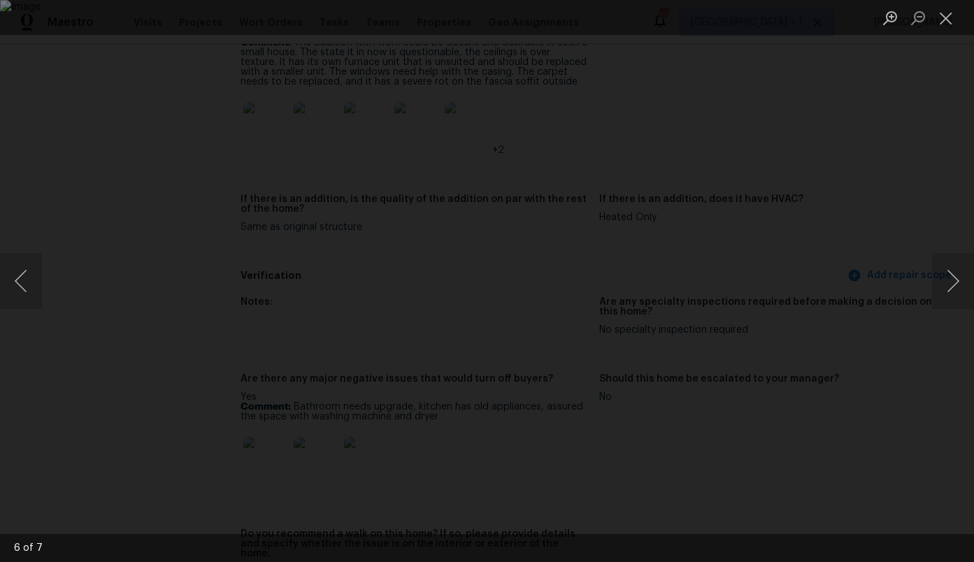
click at [889, 174] on div "Lightbox" at bounding box center [487, 281] width 974 height 562
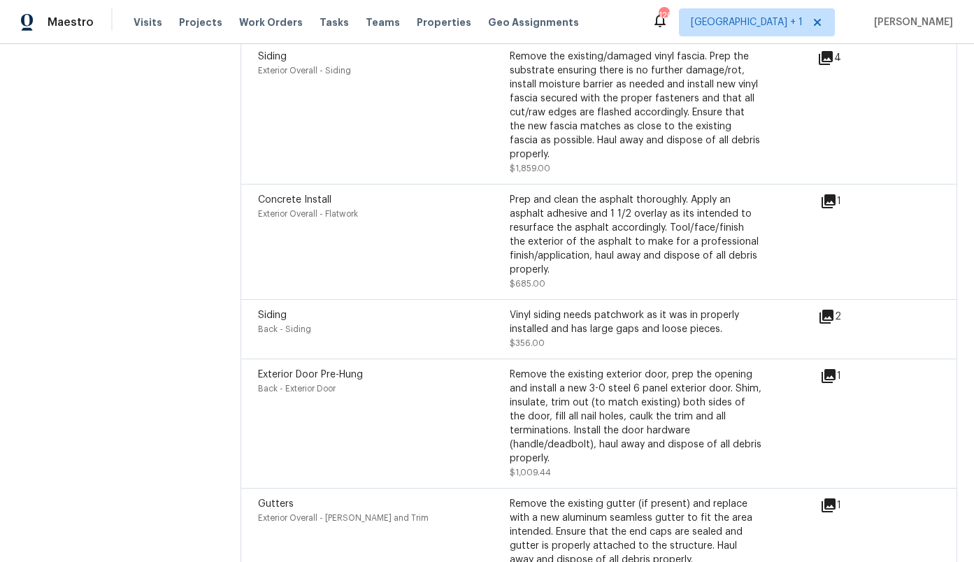
scroll to position [4037, 0]
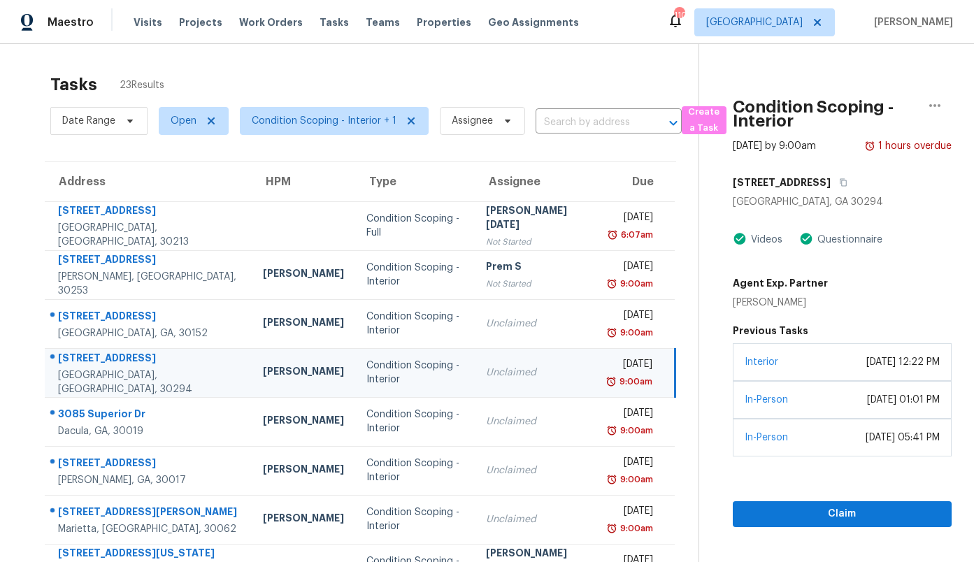
scroll to position [98, 0]
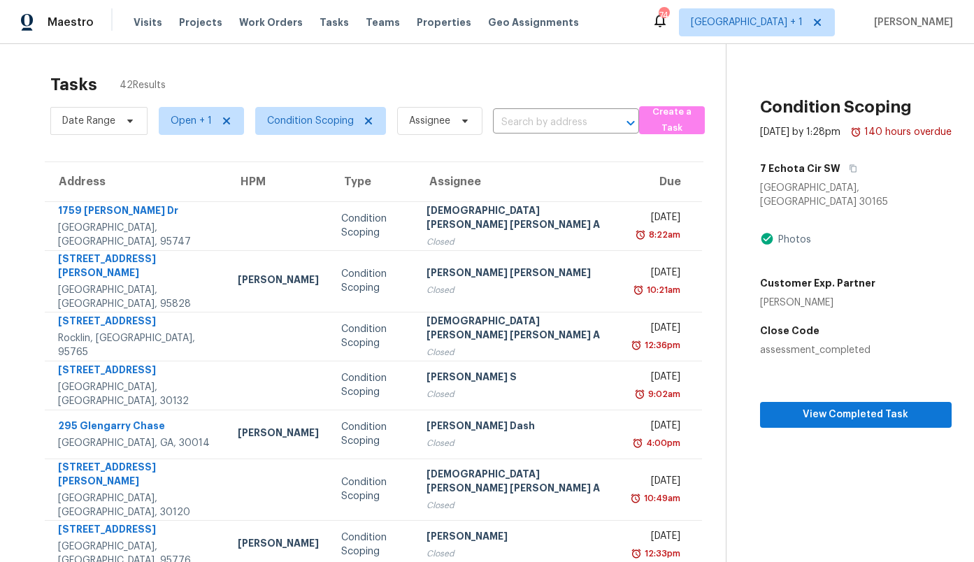
click at [531, 92] on div "Tasks 42 Results" at bounding box center [387, 84] width 675 height 36
click at [286, 121] on span "Condition Scoping" at bounding box center [310, 121] width 87 height 14
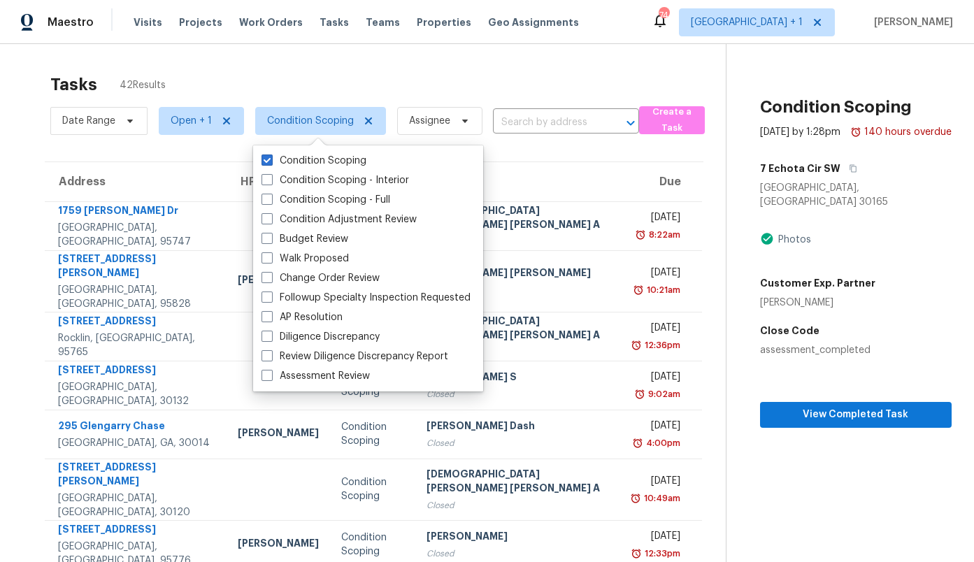
click at [283, 87] on div "Tasks 42 Results" at bounding box center [387, 84] width 675 height 36
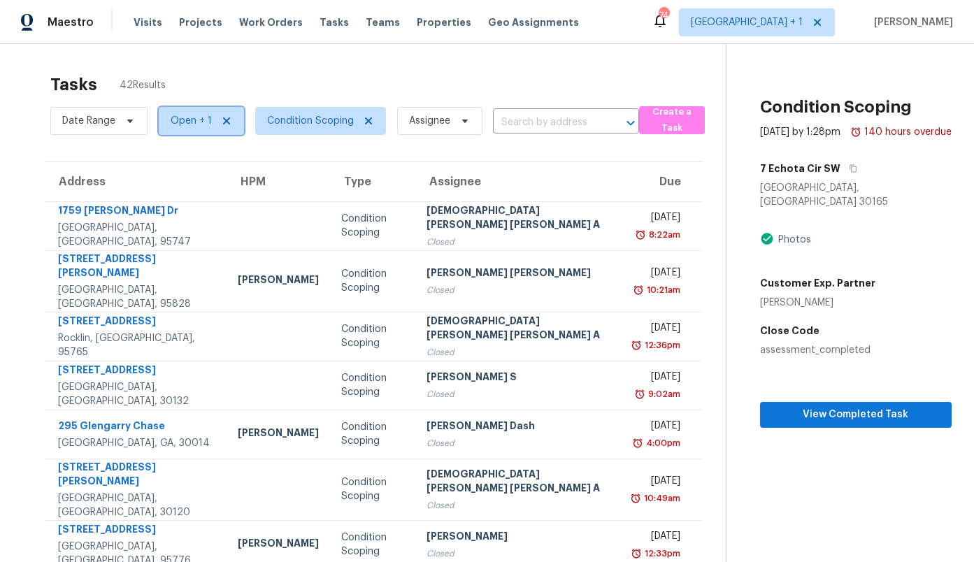
click at [203, 125] on span "Open + 1" at bounding box center [191, 121] width 41 height 14
click at [211, 180] on label "Closed" at bounding box center [191, 180] width 50 height 14
click at [175, 180] on input "Closed" at bounding box center [170, 177] width 9 height 9
checkbox input "false"
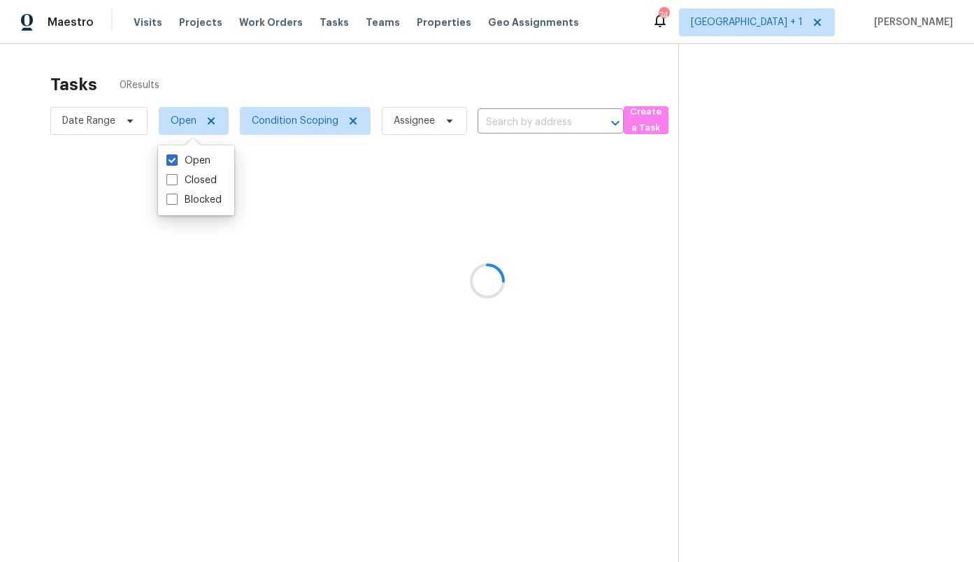
click at [244, 66] on div at bounding box center [487, 281] width 974 height 562
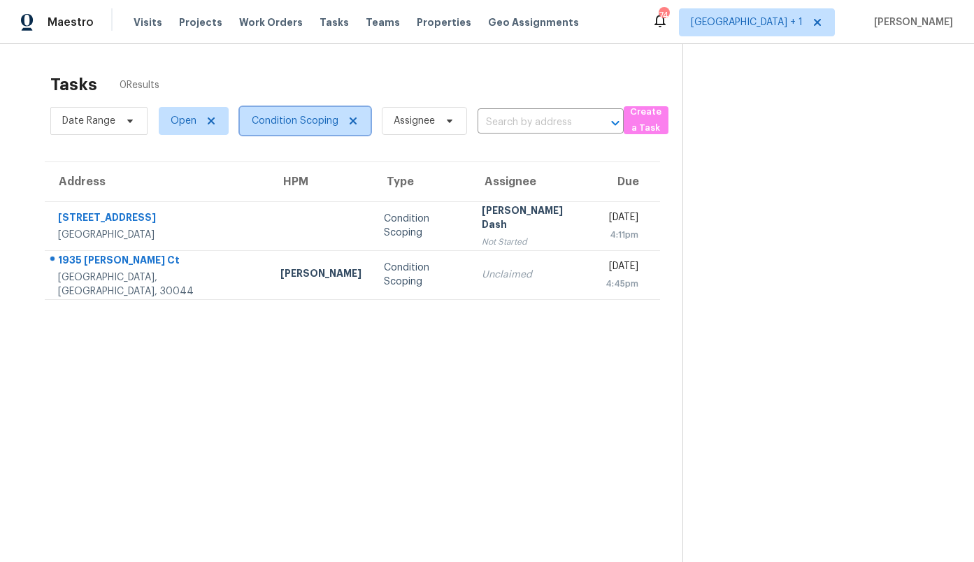
click at [298, 120] on span "Condition Scoping" at bounding box center [295, 121] width 87 height 14
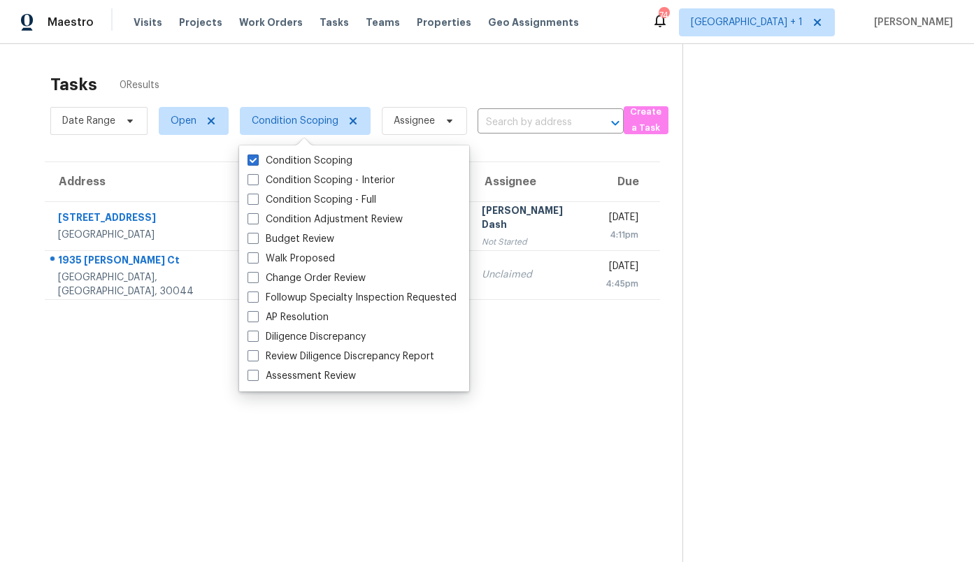
click at [756, 236] on section at bounding box center [816, 325] width 269 height 562
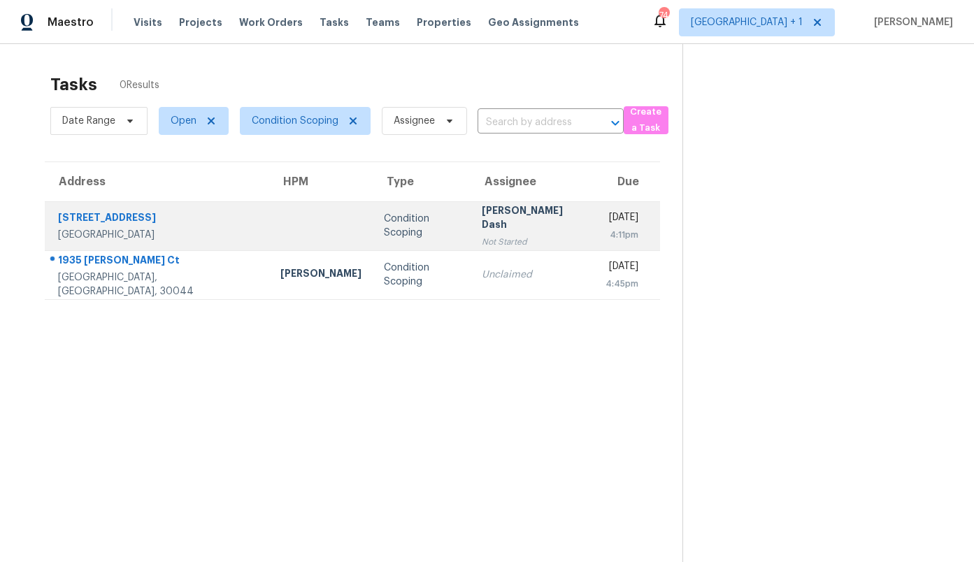
click at [605, 231] on div "4:11pm" at bounding box center [621, 235] width 33 height 14
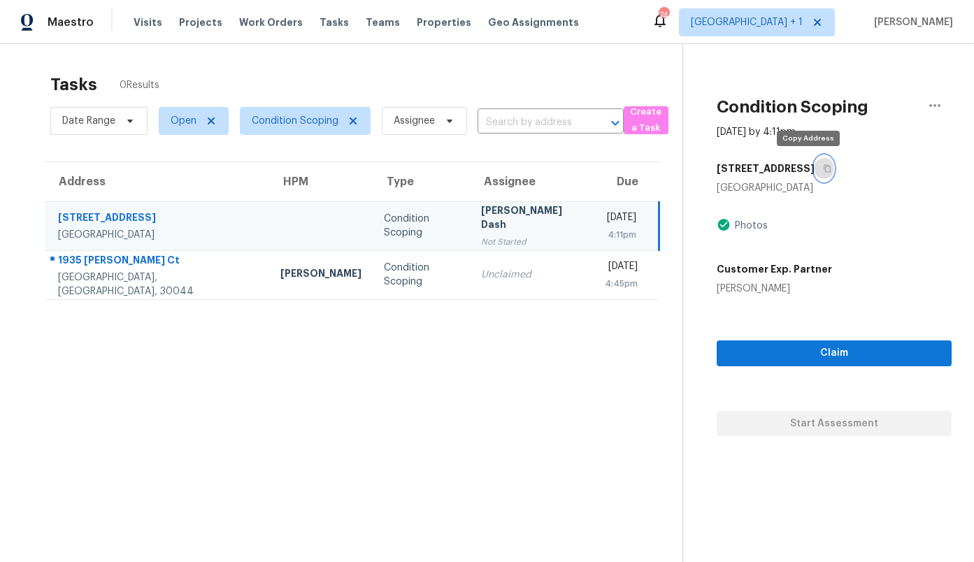
click at [823, 168] on icon "button" at bounding box center [827, 168] width 8 height 8
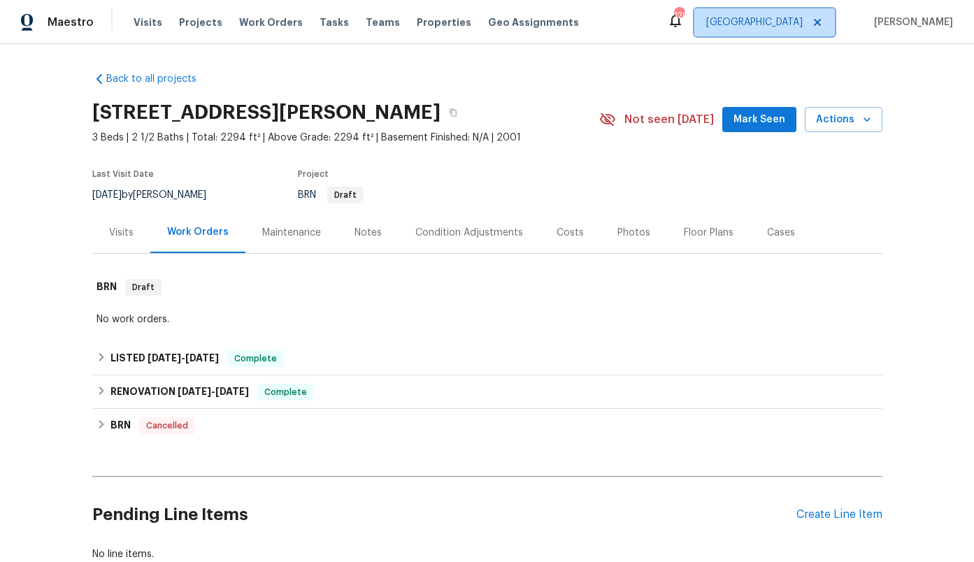
click at [803, 28] on span "[GEOGRAPHIC_DATA]" at bounding box center [754, 22] width 96 height 14
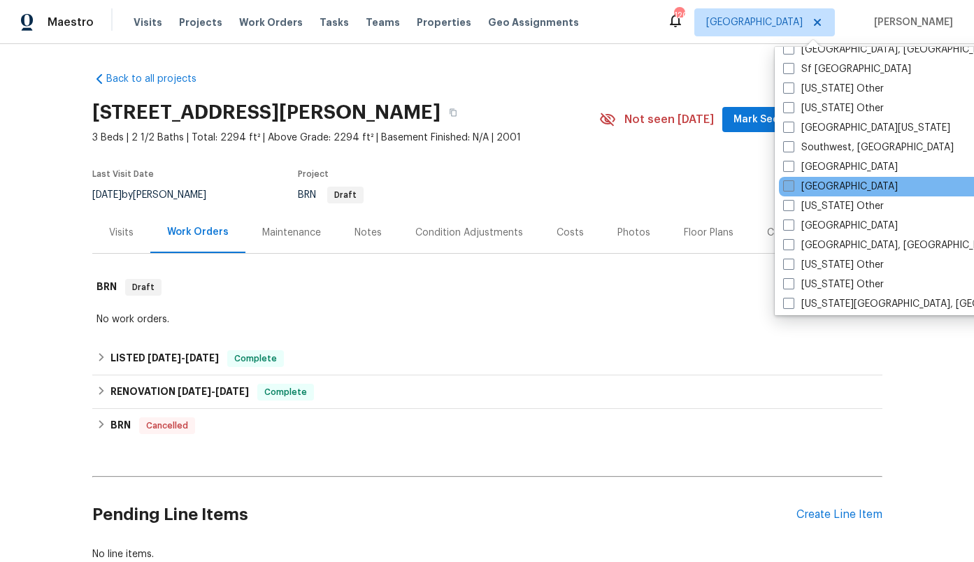
click at [808, 186] on label "[GEOGRAPHIC_DATA]" at bounding box center [840, 187] width 115 height 14
click at [792, 186] on input "[GEOGRAPHIC_DATA]" at bounding box center [787, 184] width 9 height 9
checkbox input "true"
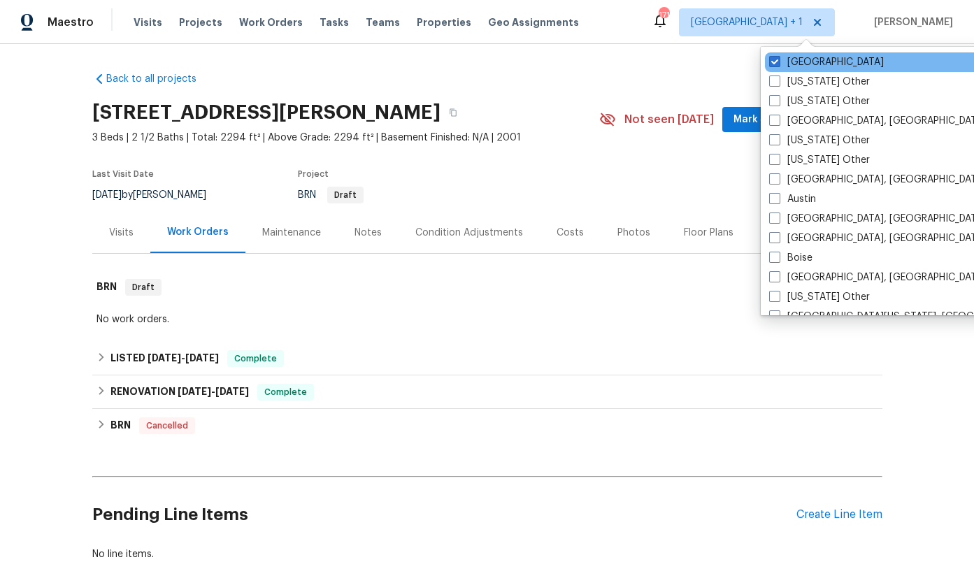
click at [794, 70] on div "[GEOGRAPHIC_DATA]" at bounding box center [906, 62] width 282 height 20
click at [794, 69] on div "[GEOGRAPHIC_DATA]" at bounding box center [906, 62] width 282 height 20
click at [319, 20] on span "Tasks" at bounding box center [333, 22] width 29 height 10
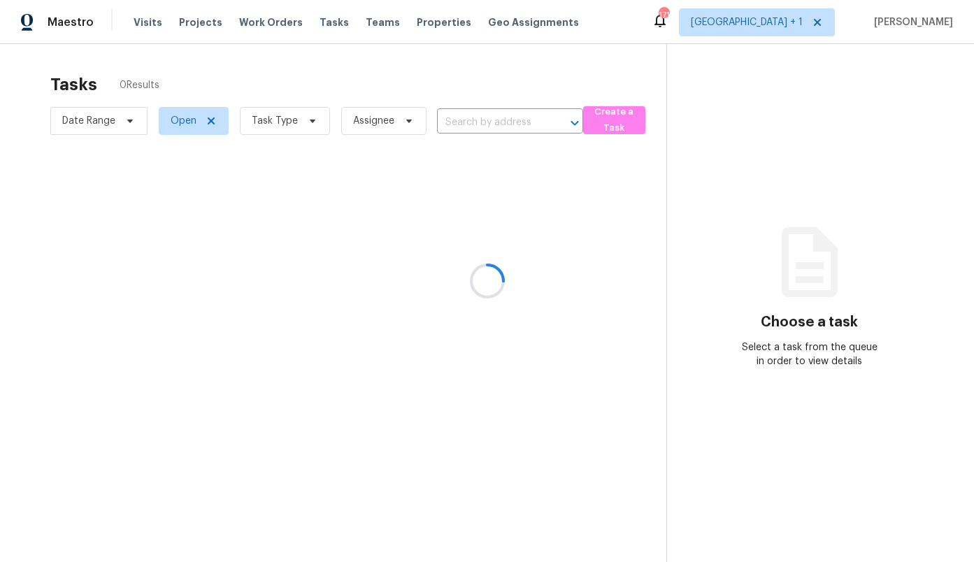
click at [789, 20] on div at bounding box center [487, 281] width 974 height 562
click at [789, 22] on div at bounding box center [487, 281] width 974 height 562
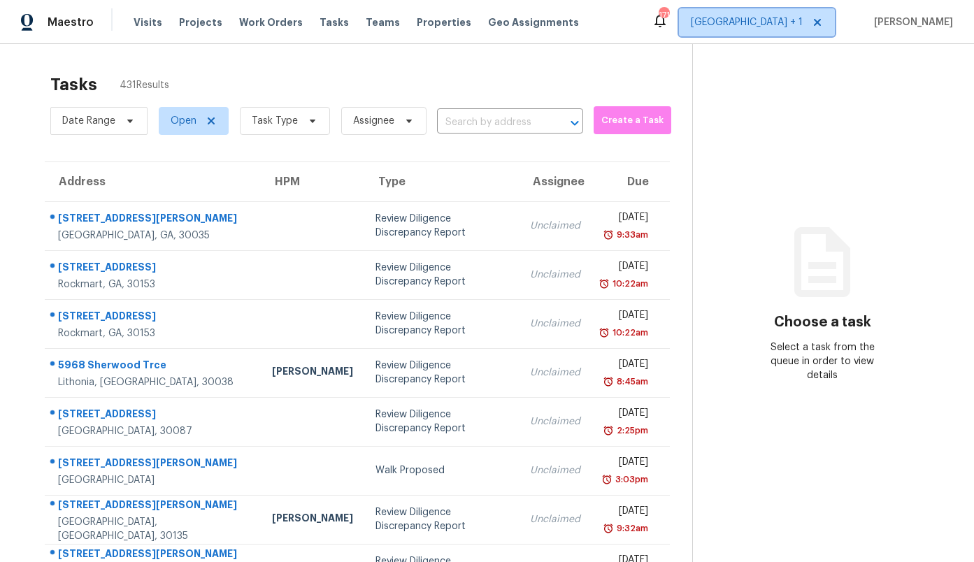
click at [789, 22] on span "[GEOGRAPHIC_DATA] + 1" at bounding box center [747, 22] width 112 height 14
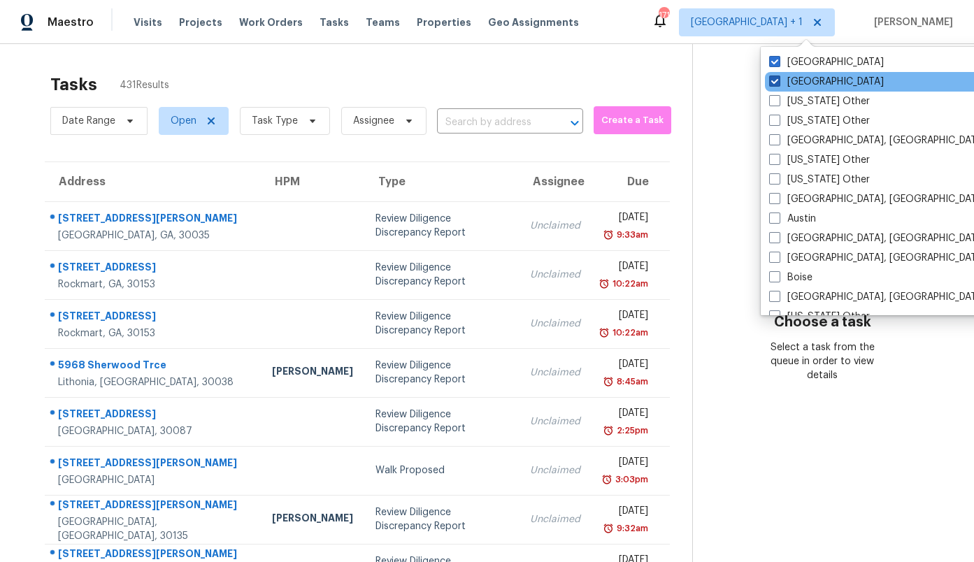
click at [793, 78] on label "[GEOGRAPHIC_DATA]" at bounding box center [826, 82] width 115 height 14
click at [778, 78] on input "[GEOGRAPHIC_DATA]" at bounding box center [773, 79] width 9 height 9
checkbox input "false"
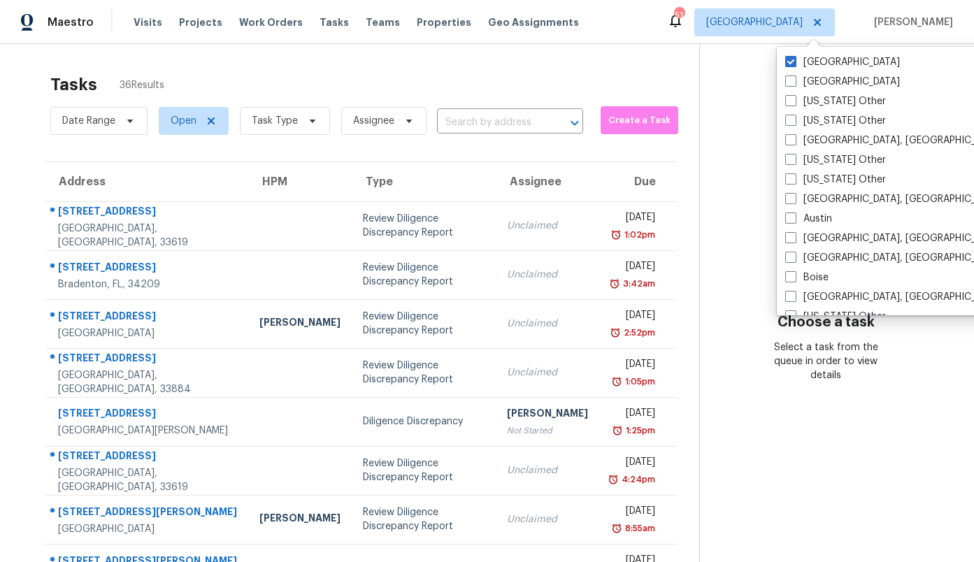
click at [421, 72] on div "Tasks 36 Results" at bounding box center [374, 84] width 649 height 36
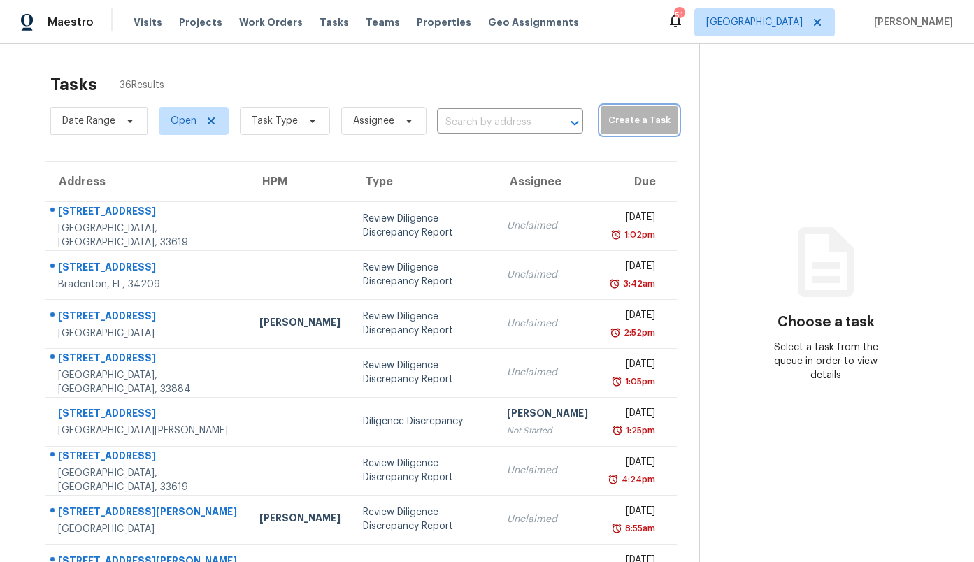
click at [635, 117] on span "Create a Task" at bounding box center [639, 121] width 64 height 16
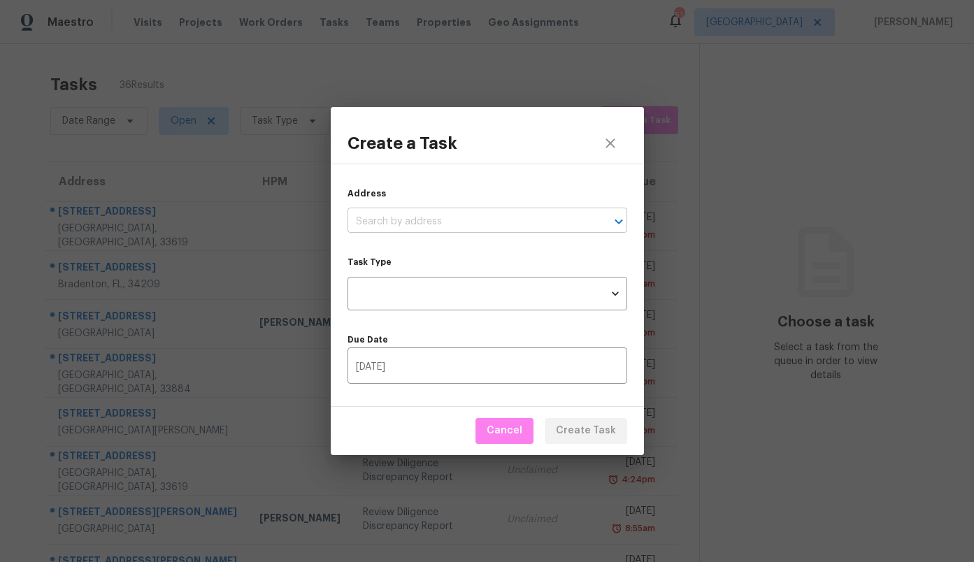
click at [457, 223] on input "text" at bounding box center [467, 222] width 240 height 22
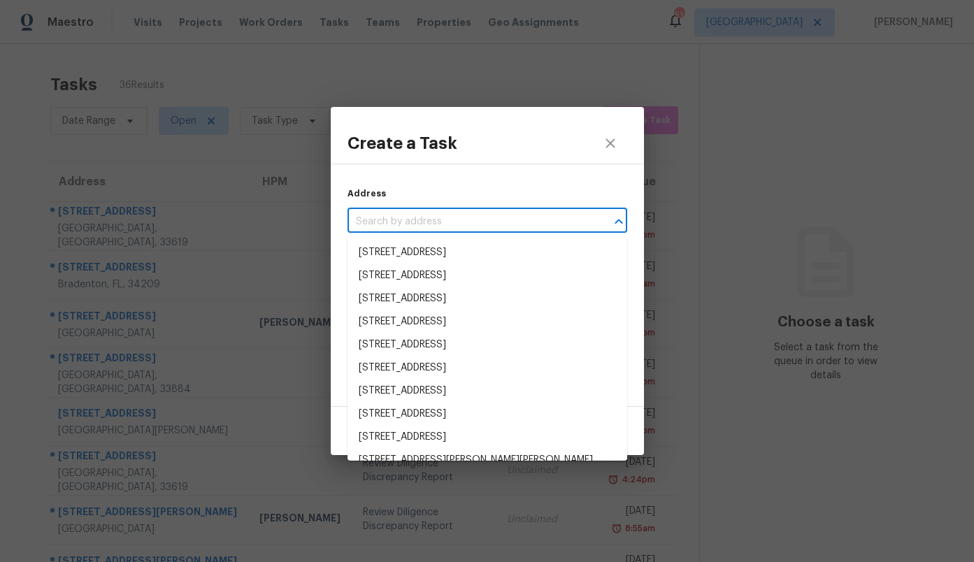
paste input "[STREET_ADDRESS][PERSON_NAME]"
type input "[STREET_ADDRESS][PERSON_NAME]"
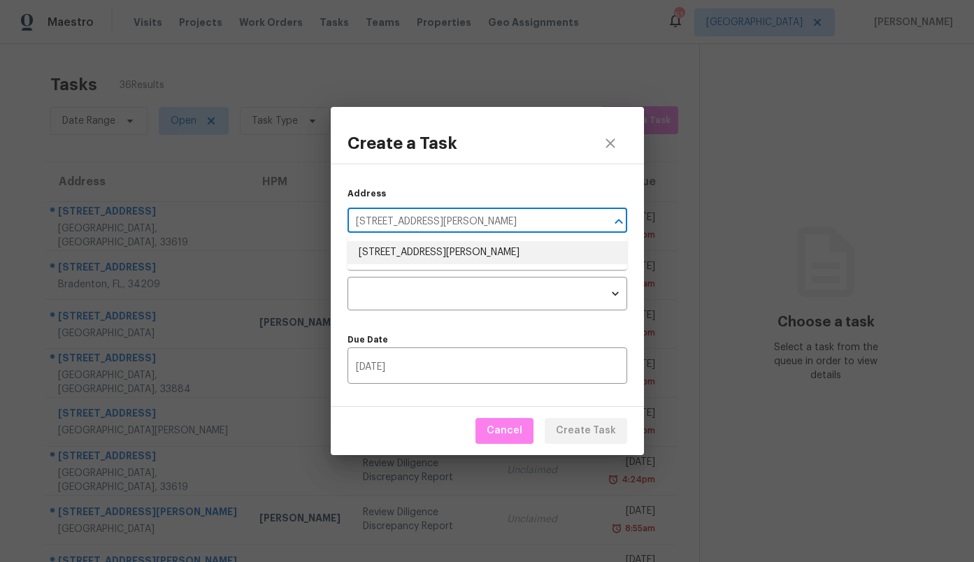
click at [445, 248] on li "[STREET_ADDRESS][PERSON_NAME]" at bounding box center [487, 252] width 280 height 23
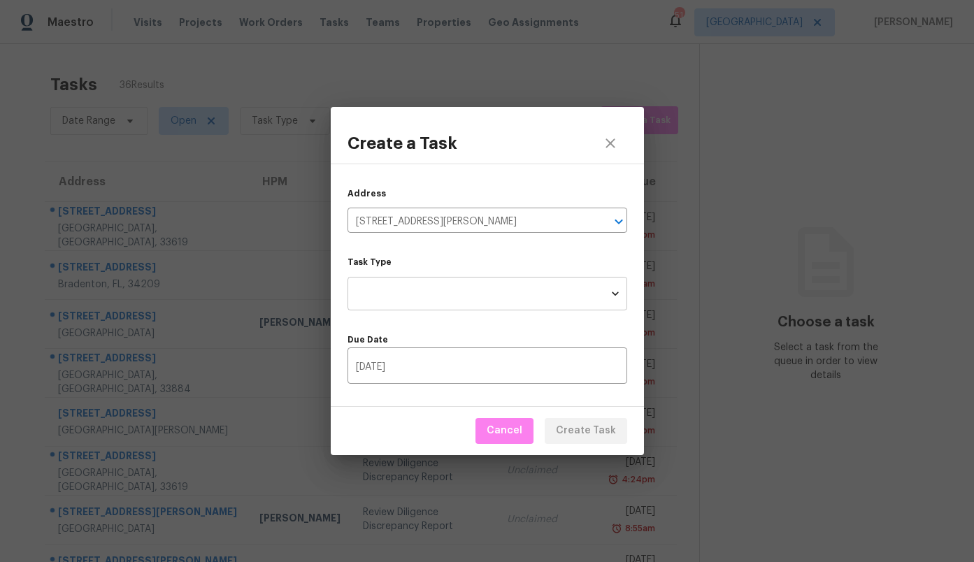
click at [438, 293] on body "Maestro Visits Projects Work Orders Tasks Teams Properties Geo Assignments 51 T…" at bounding box center [487, 281] width 974 height 562
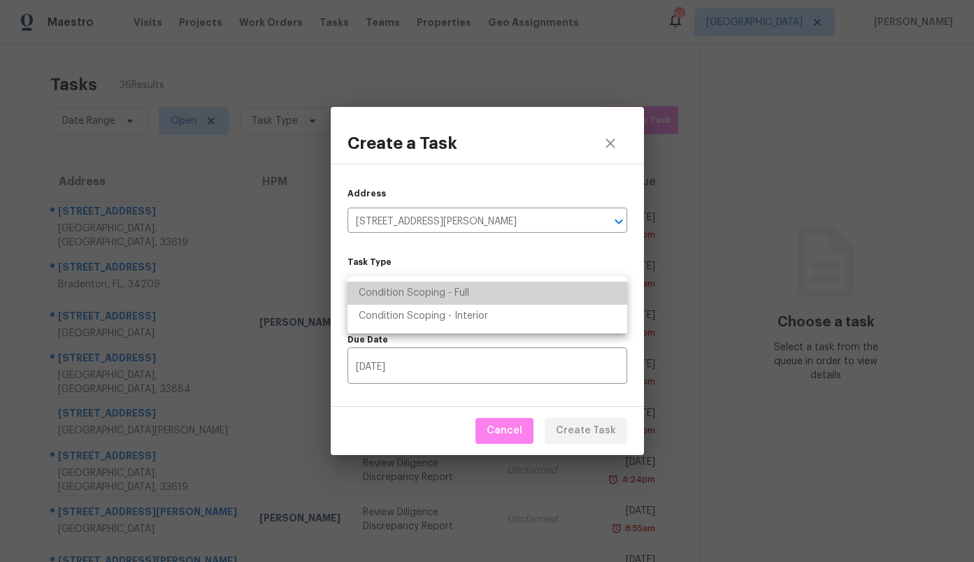
click at [438, 293] on li "Condition Scoping - Full" at bounding box center [487, 293] width 280 height 23
type input "virtual_full_assessment"
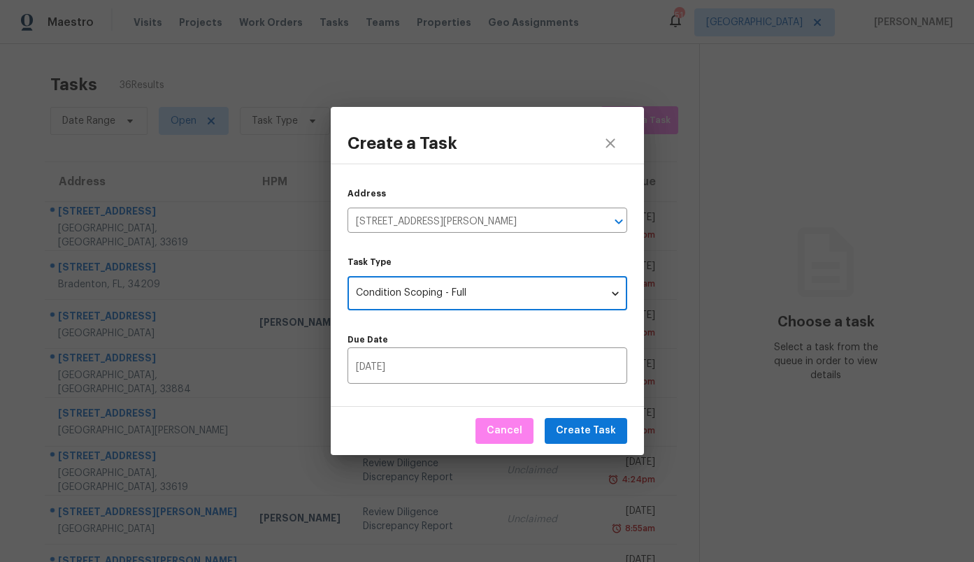
click at [541, 331] on div "Due Date [DATE] ​" at bounding box center [487, 353] width 280 height 62
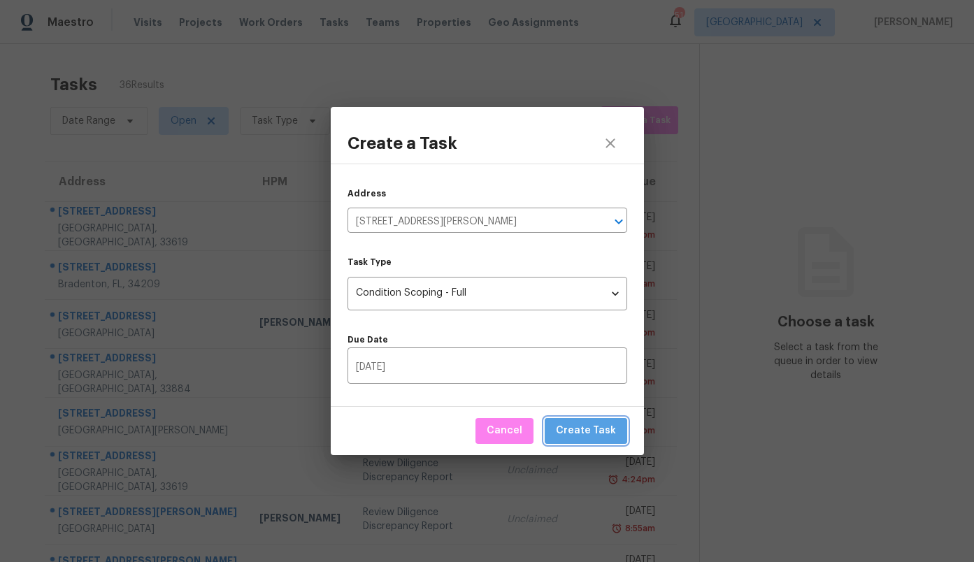
click at [596, 428] on span "Create Task" at bounding box center [586, 430] width 60 height 17
